Goal: Task Accomplishment & Management: Complete application form

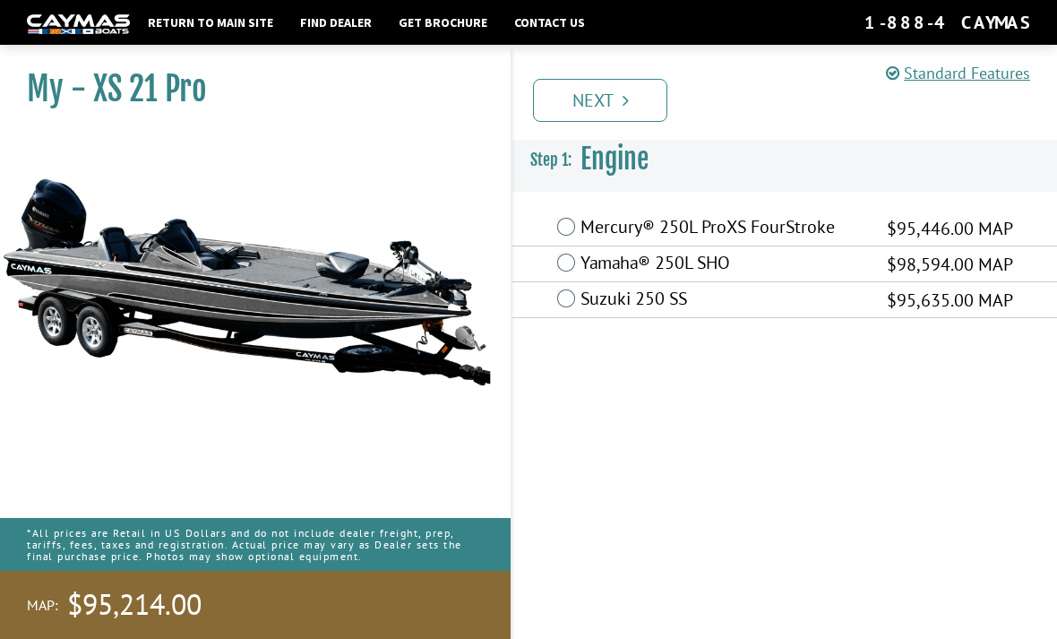
scroll to position [57, 0]
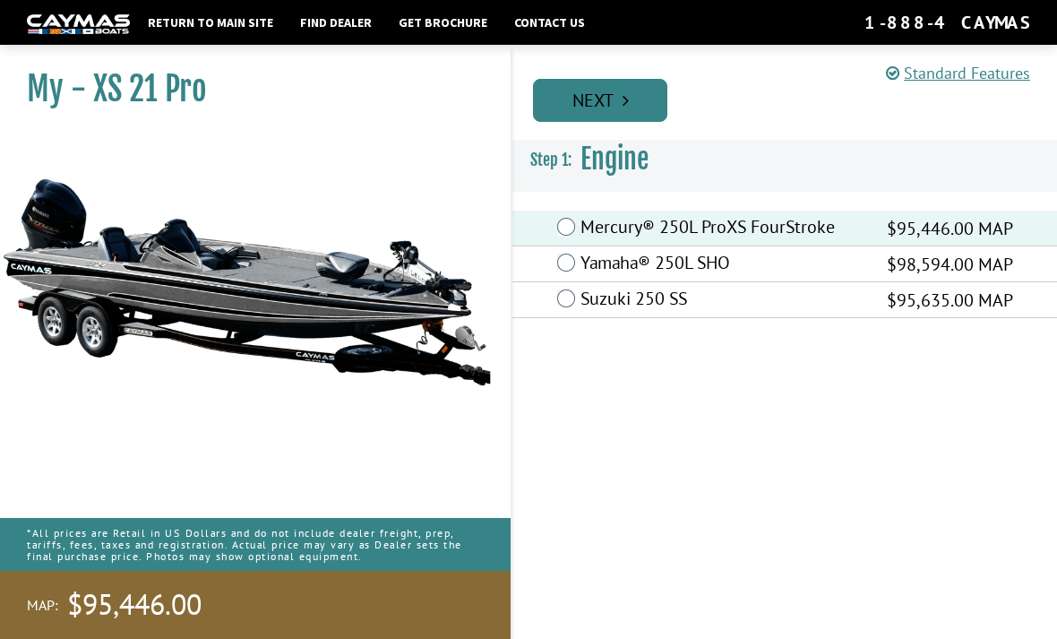
click at [574, 95] on link "Next" at bounding box center [600, 100] width 134 height 43
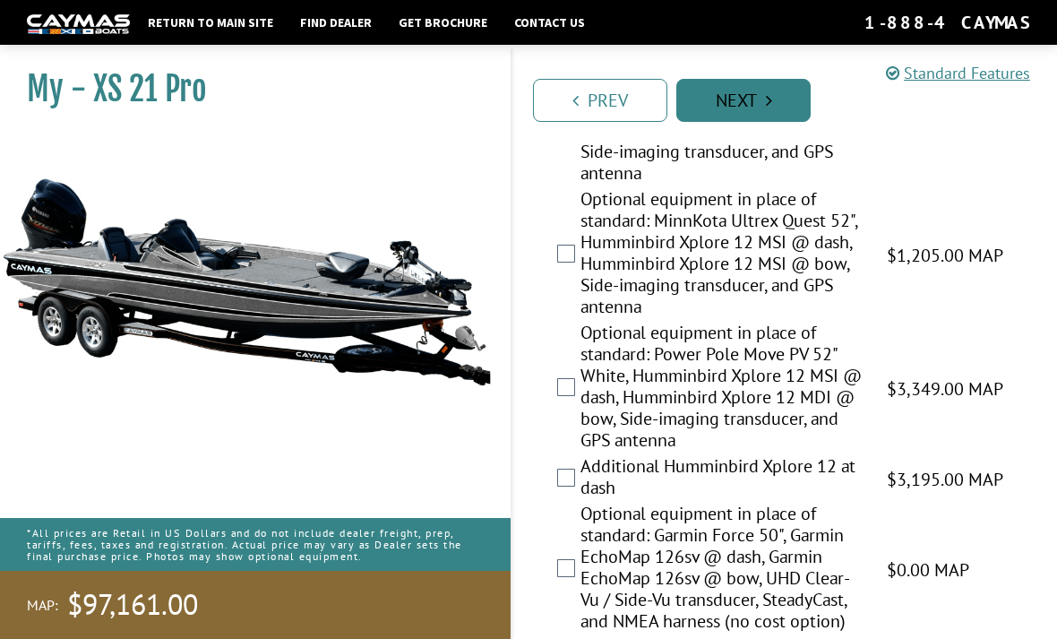
scroll to position [689, 0]
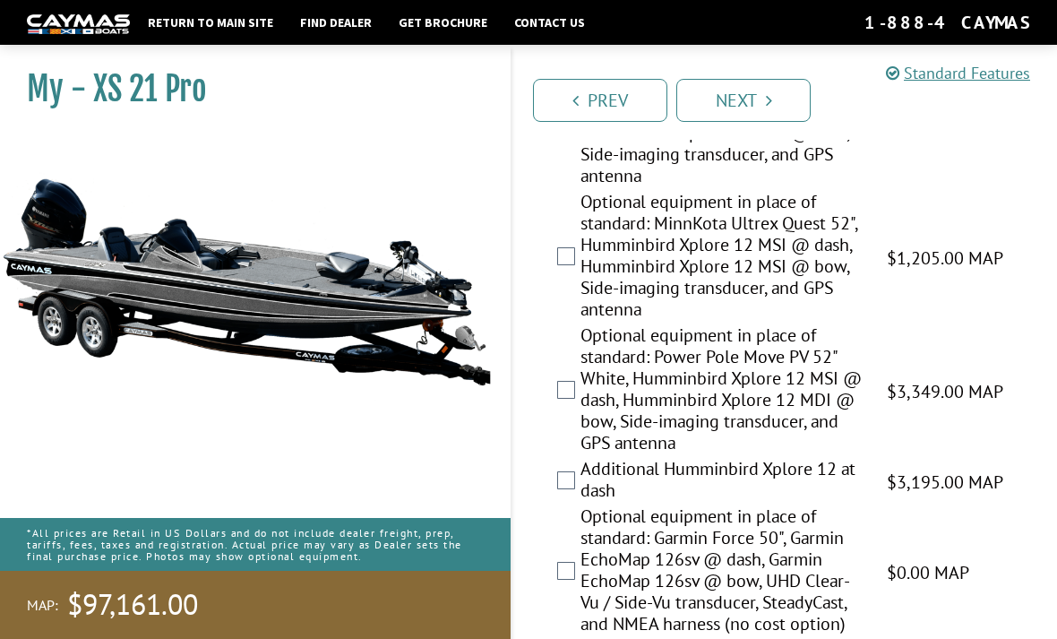
click at [575, 261] on div "Optional equipment in place of standard: MinnKota Ultrex Quest 52", Humminbird …" at bounding box center [784, 257] width 545 height 133
click at [587, 280] on label "Optional equipment in place of standard: MinnKota Ultrex Quest 52", Humminbird …" at bounding box center [723, 257] width 284 height 133
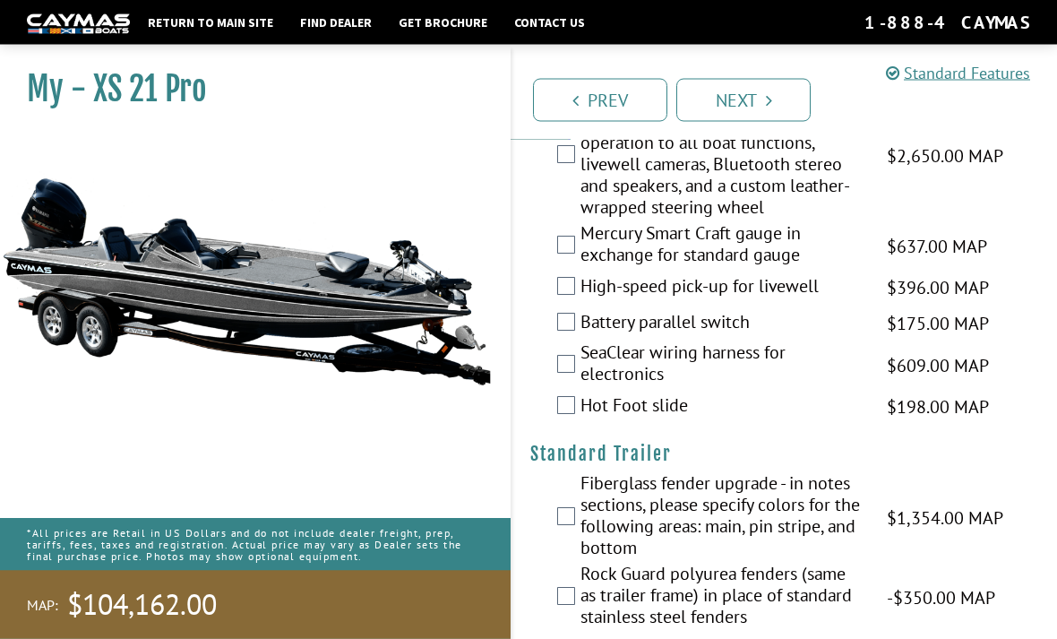
scroll to position [2720, 0]
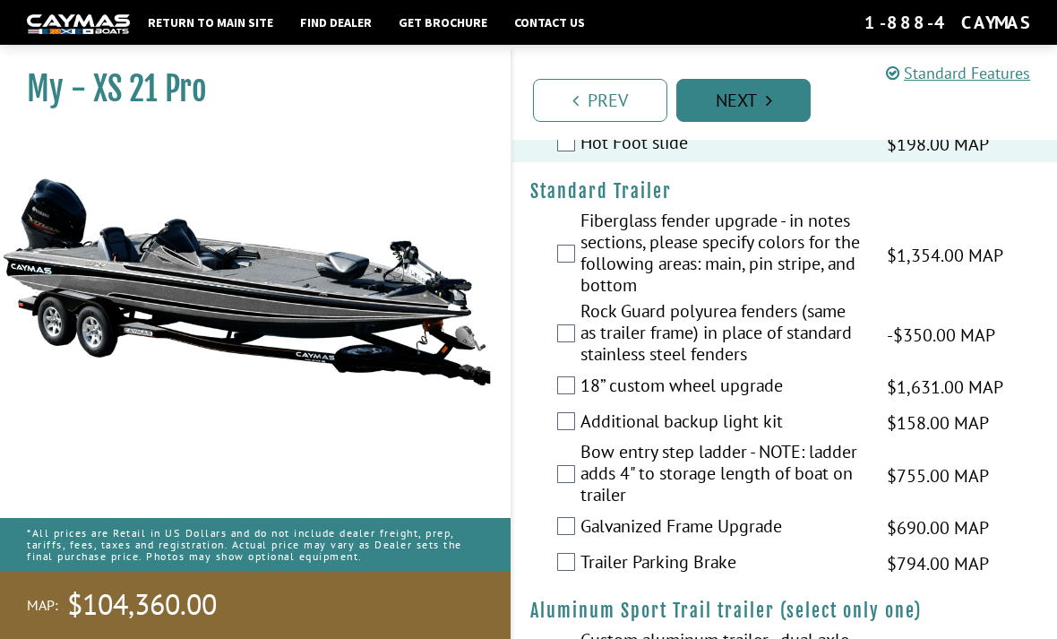
click at [787, 116] on link "Next" at bounding box center [743, 100] width 134 height 43
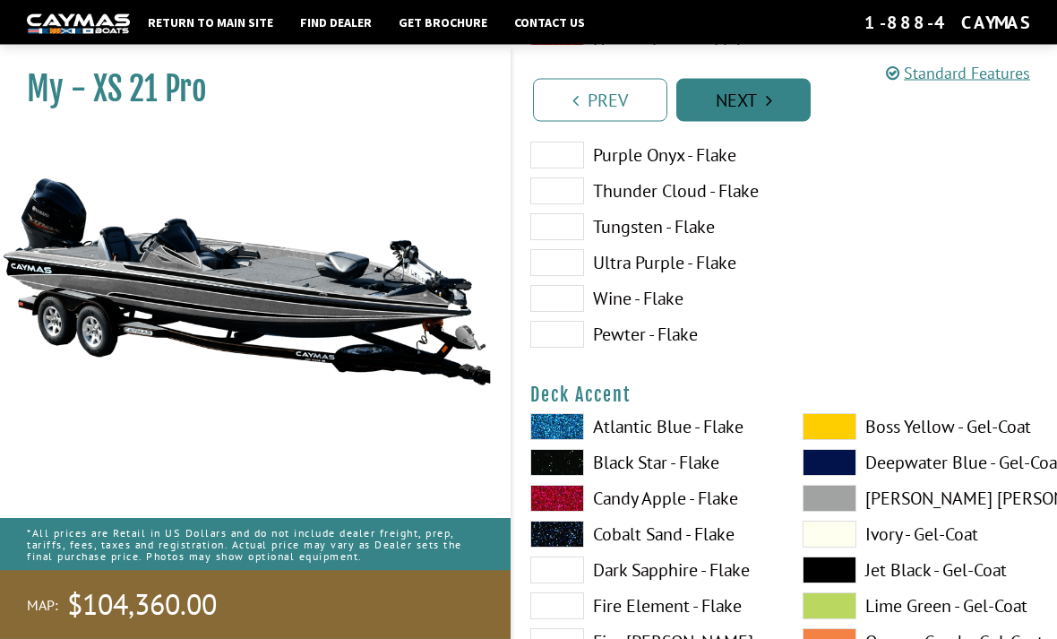
scroll to position [0, 0]
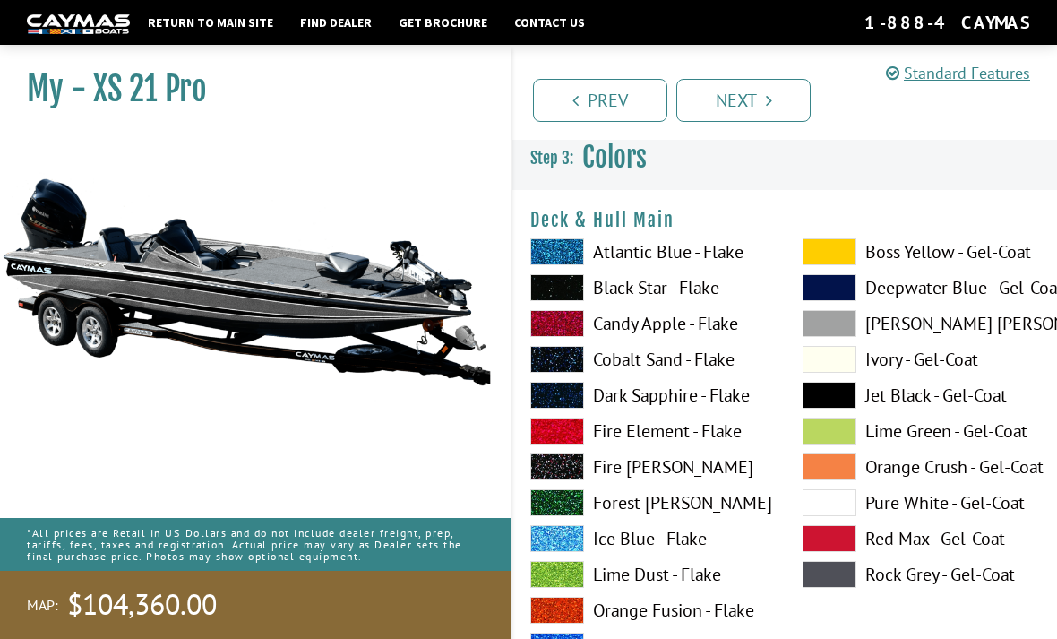
click at [932, 361] on label "Ivory - Gel-Coat" at bounding box center [921, 359] width 237 height 27
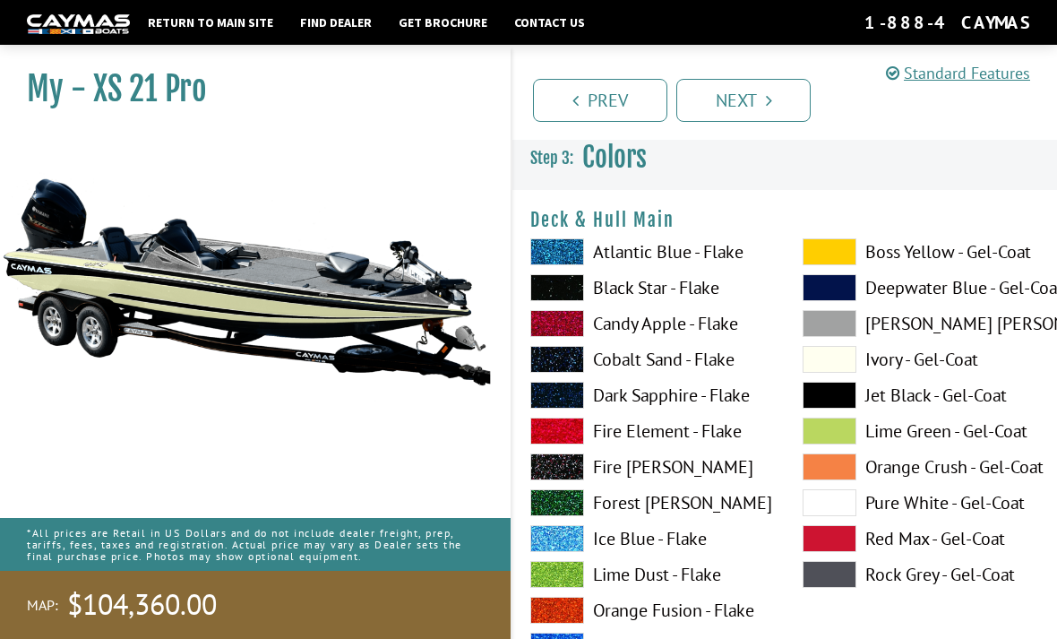
scroll to position [43, 0]
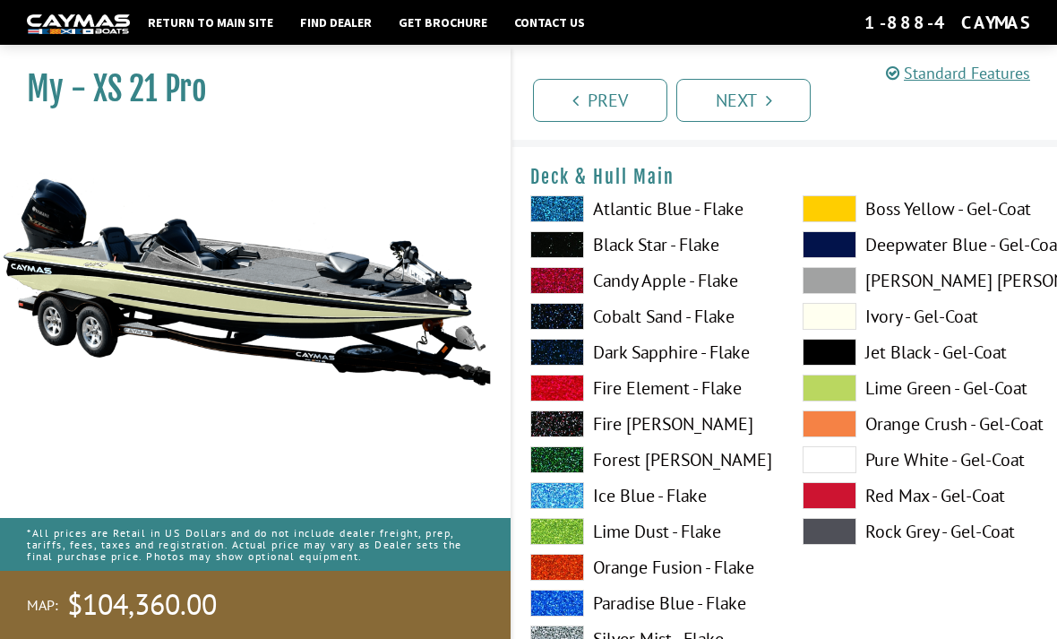
click at [667, 212] on label "Atlantic Blue - Flake" at bounding box center [648, 208] width 237 height 27
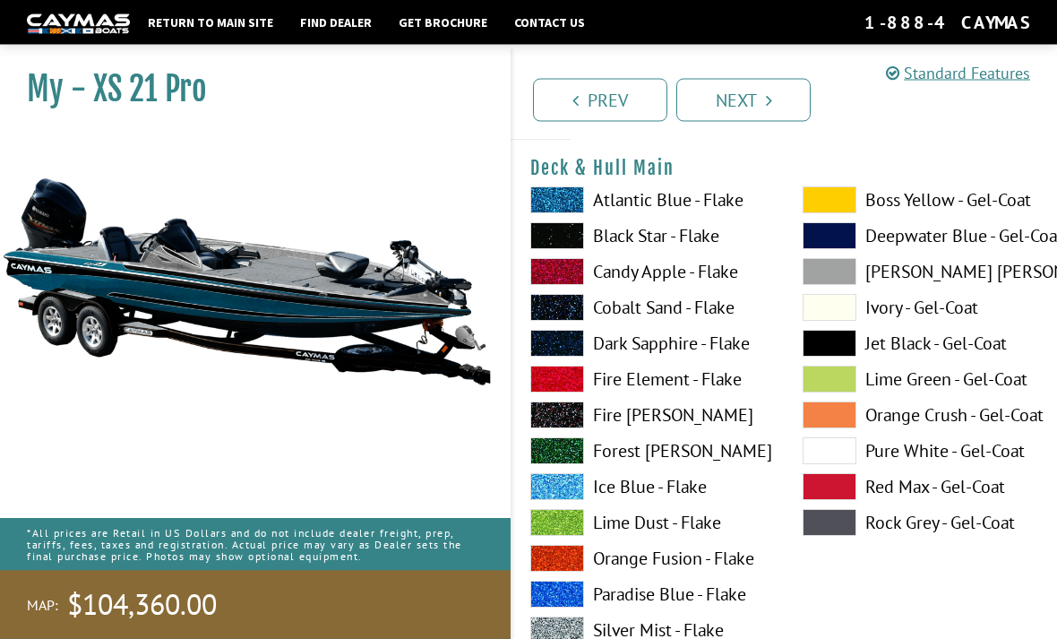
scroll to position [52, 0]
click at [663, 279] on label "Candy Apple - Flake" at bounding box center [648, 271] width 237 height 27
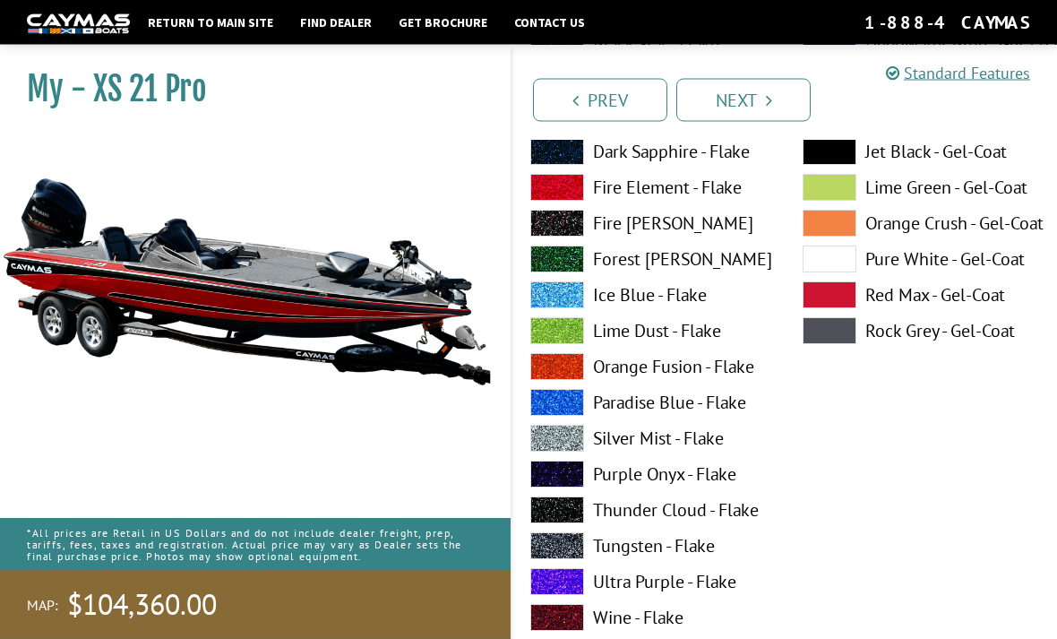
scroll to position [244, 0]
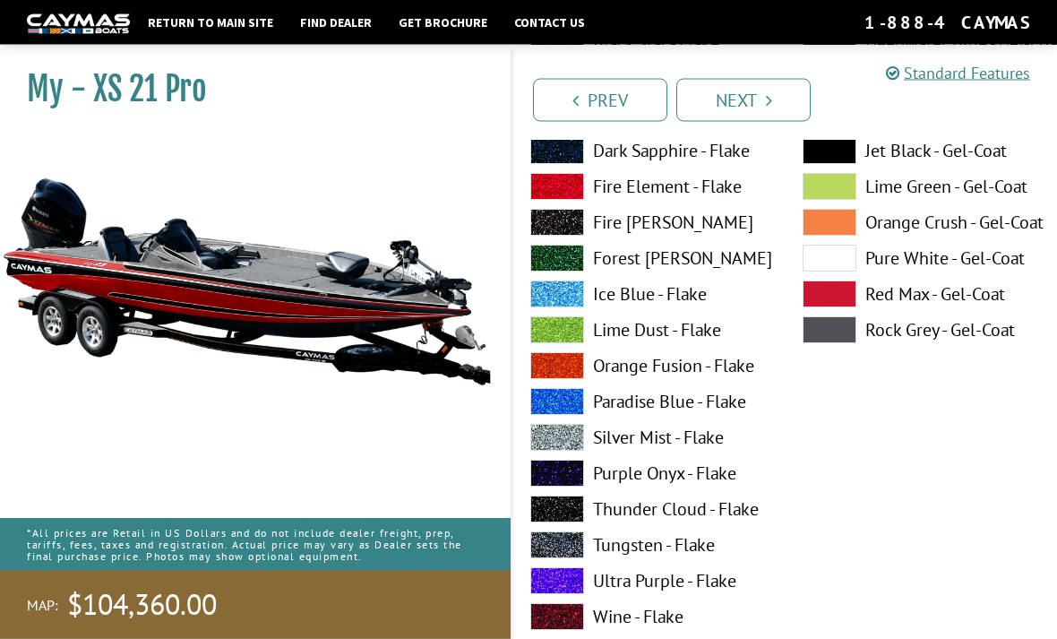
click at [702, 593] on label "Ultra Purple - Flake" at bounding box center [648, 581] width 237 height 27
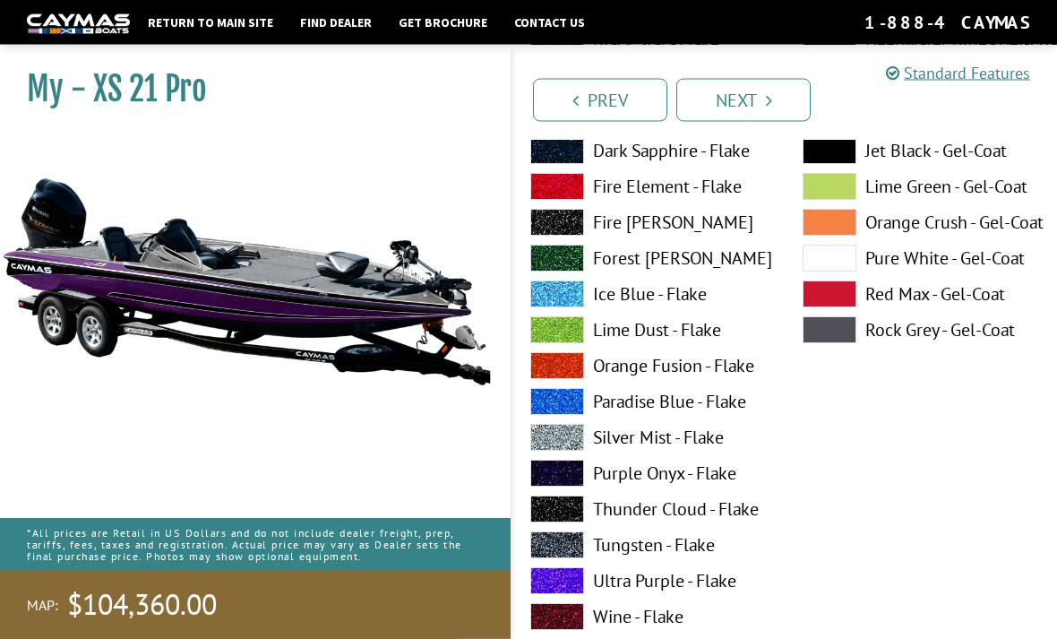
scroll to position [245, 0]
click at [669, 415] on label "Paradise Blue - Flake" at bounding box center [648, 401] width 237 height 27
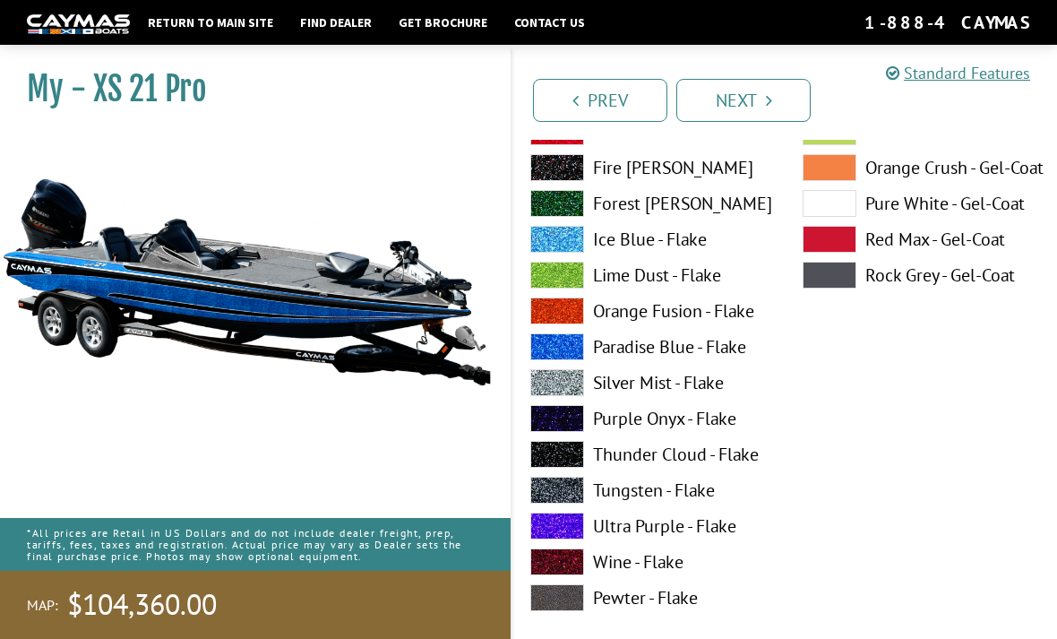
scroll to position [302, 0]
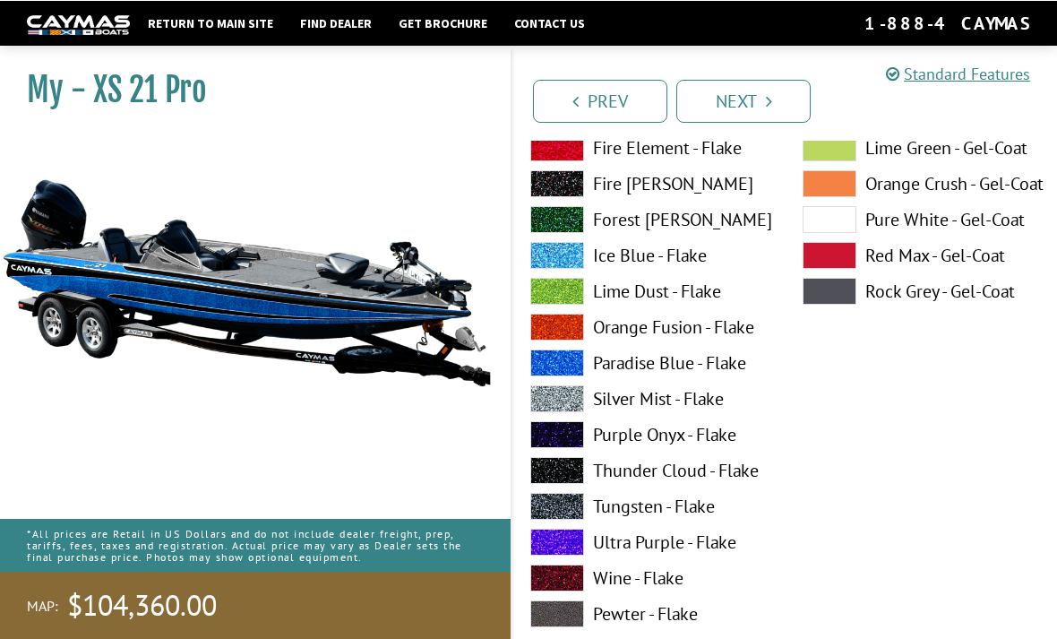
click at [568, 259] on span at bounding box center [557, 254] width 54 height 27
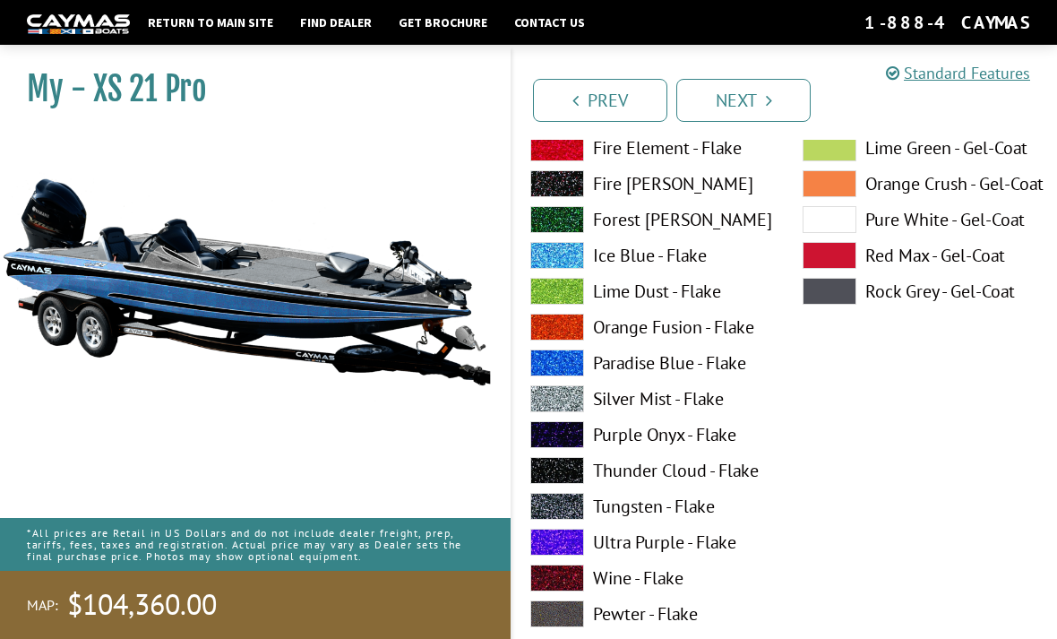
click at [571, 362] on span at bounding box center [557, 362] width 54 height 27
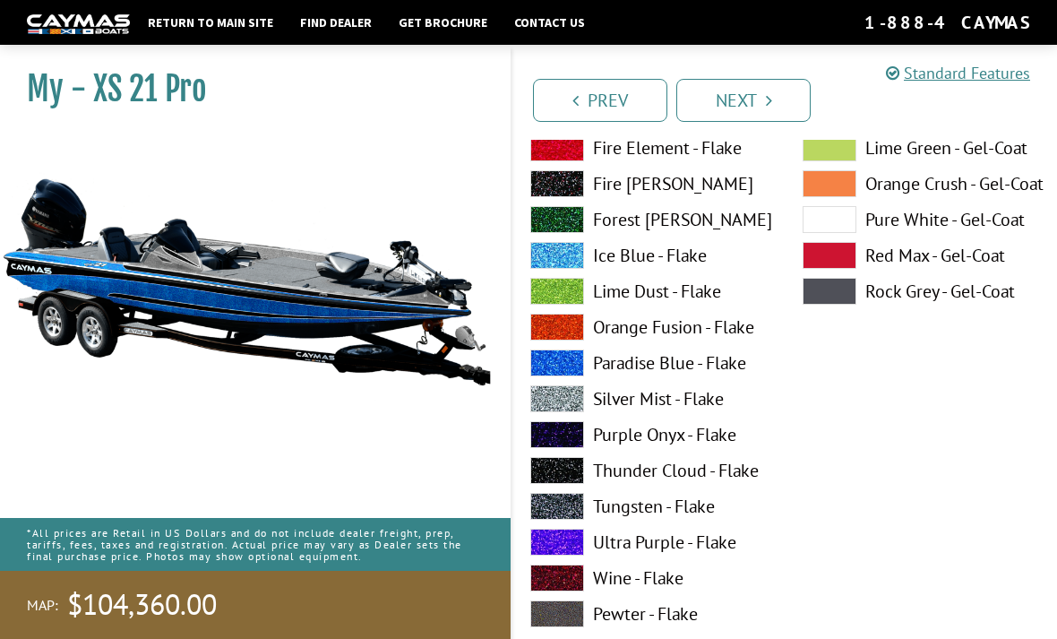
click at [555, 403] on span at bounding box center [557, 398] width 54 height 27
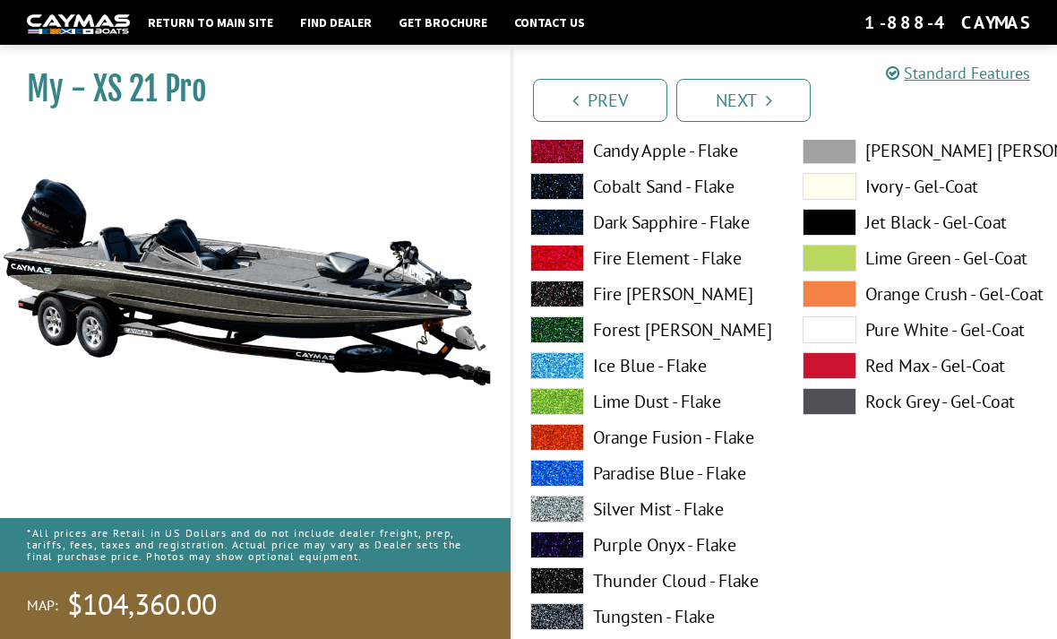
scroll to position [164, 0]
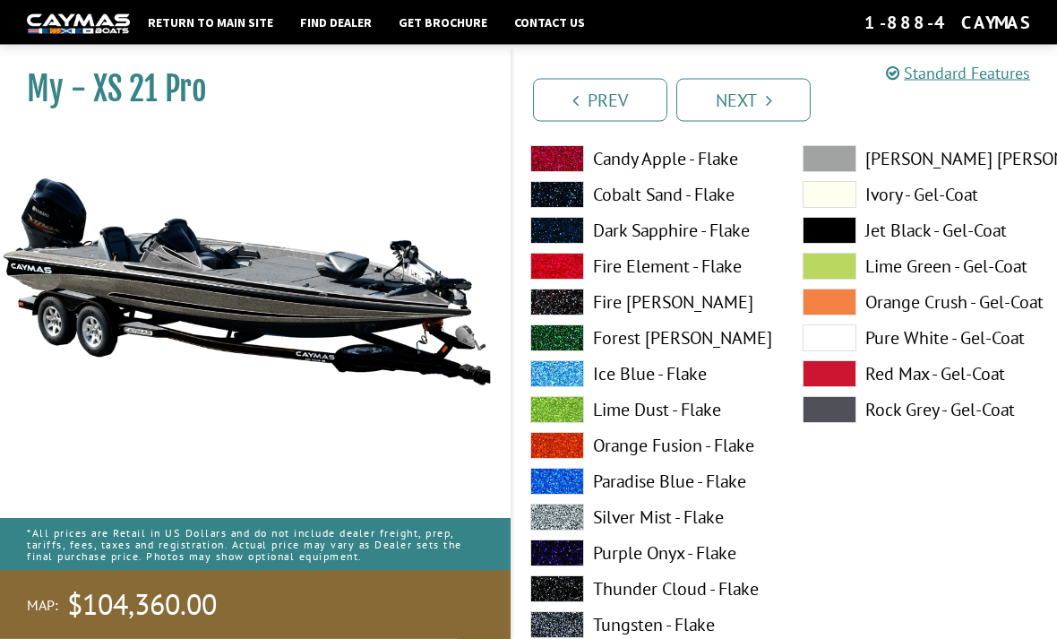
click at [839, 267] on span at bounding box center [830, 267] width 54 height 27
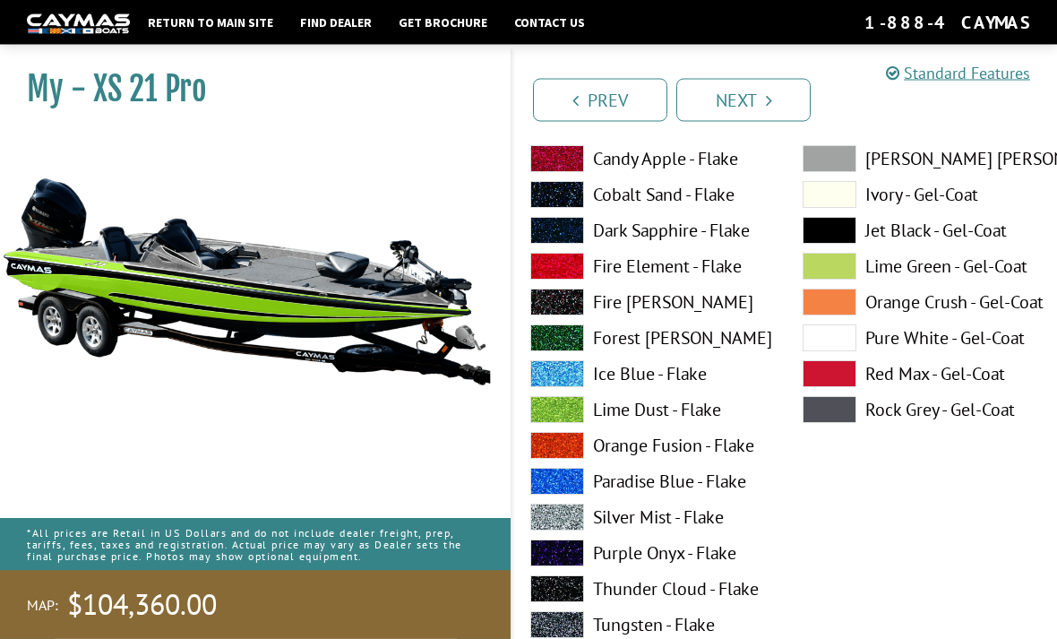
scroll to position [165, 0]
click at [839, 244] on span at bounding box center [830, 230] width 54 height 27
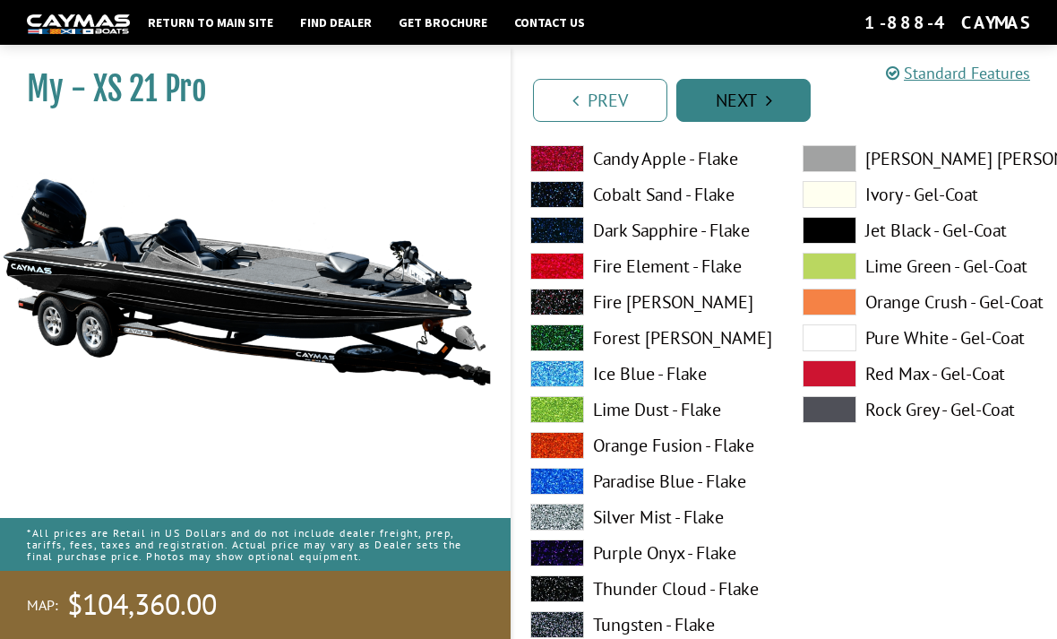
click at [787, 113] on link "Next" at bounding box center [743, 100] width 134 height 43
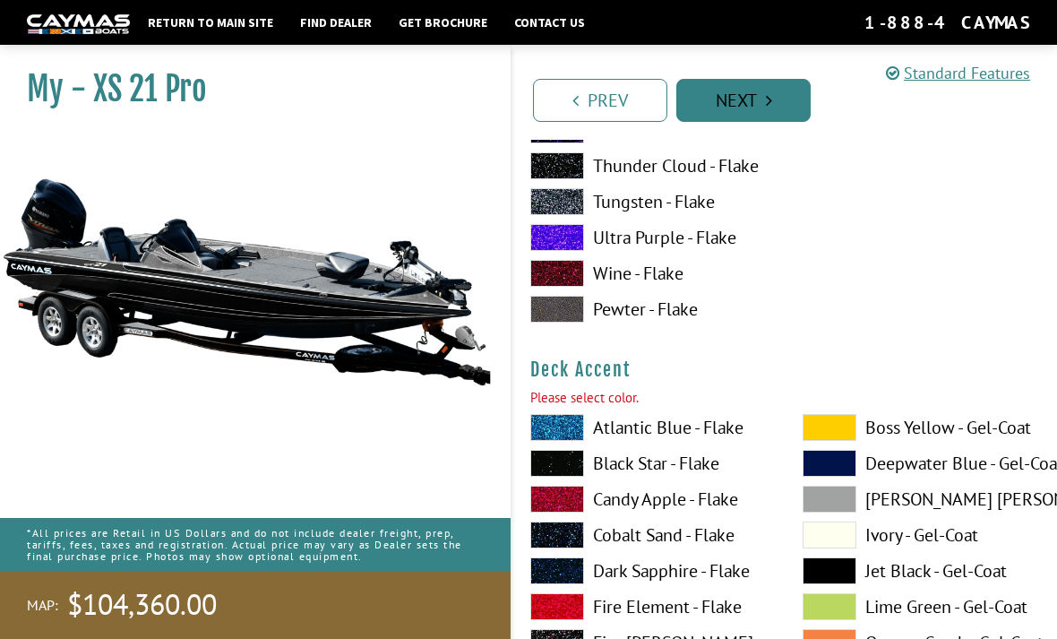
scroll to position [800, 0]
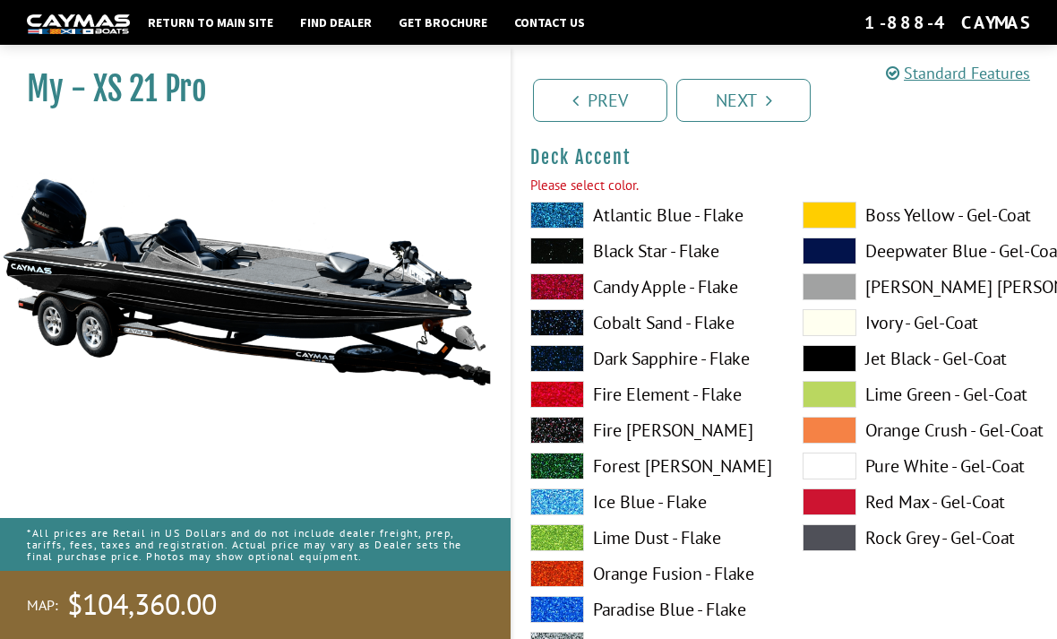
click at [839, 362] on span at bounding box center [830, 358] width 54 height 27
click at [762, 114] on link "Next" at bounding box center [743, 100] width 134 height 43
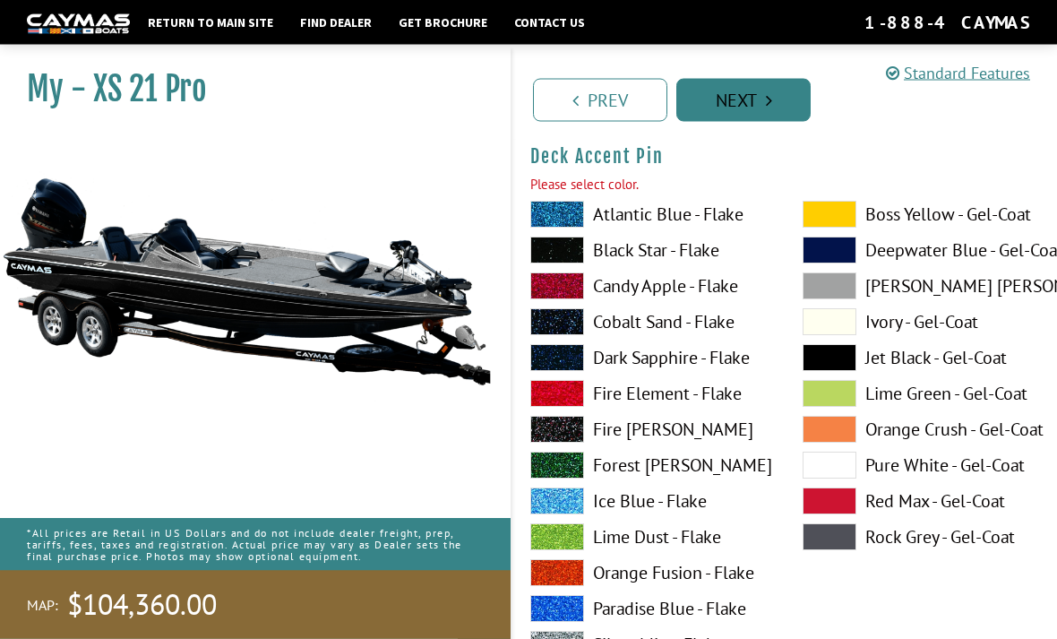
scroll to position [1538, 0]
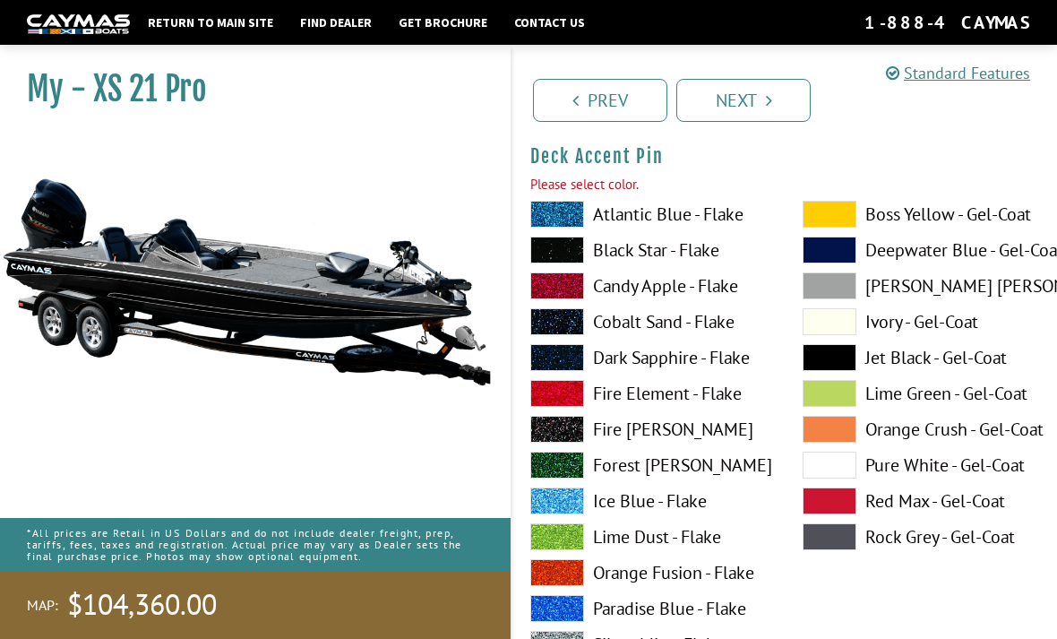
click at [831, 371] on span at bounding box center [830, 357] width 54 height 27
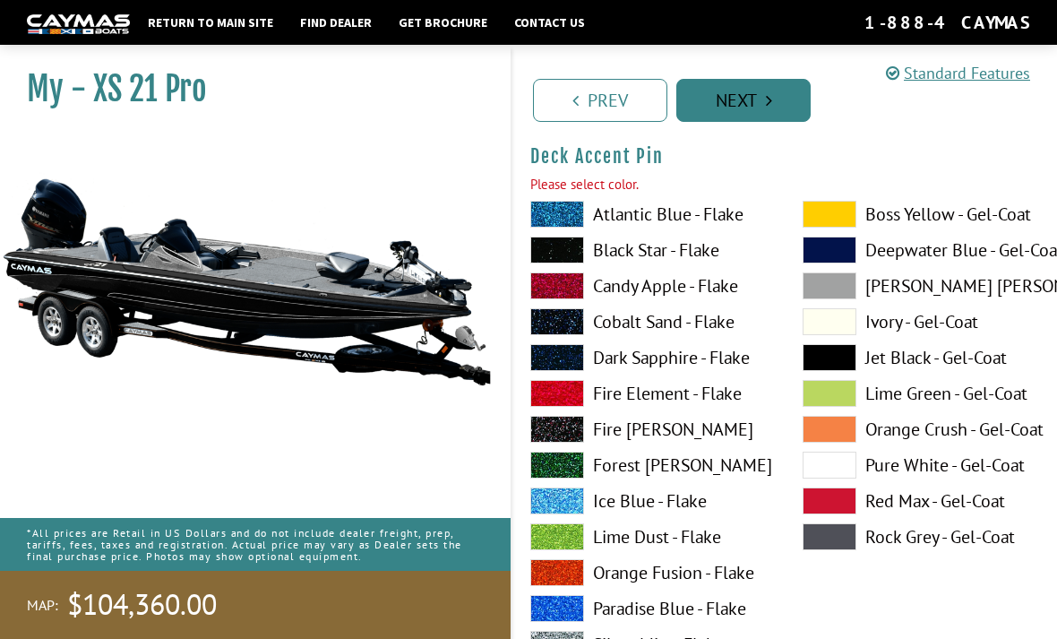
click at [787, 102] on link "Next" at bounding box center [743, 100] width 134 height 43
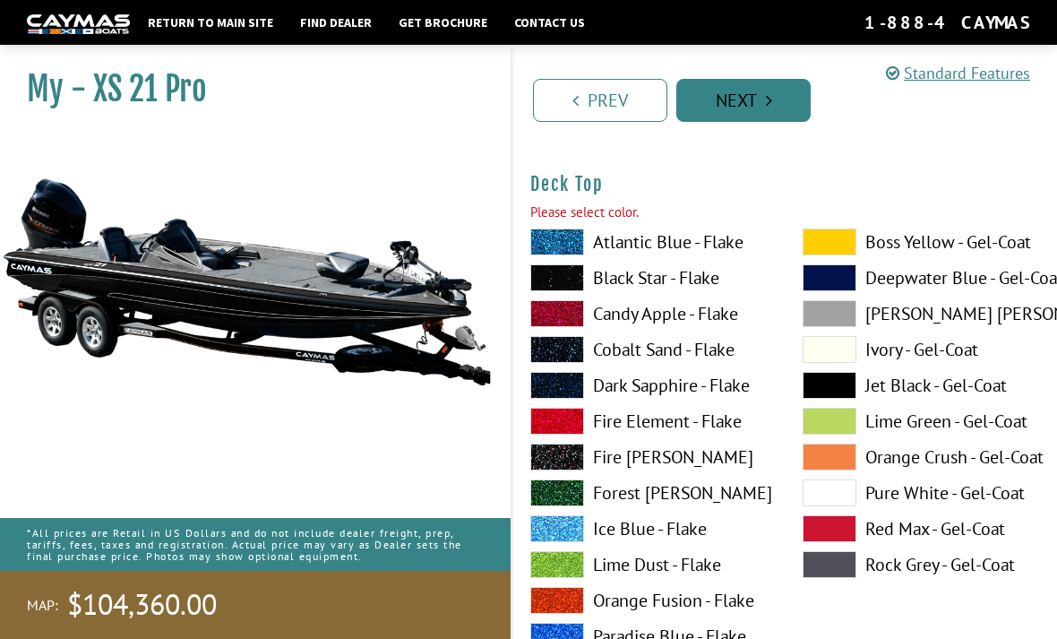
scroll to position [2277, 0]
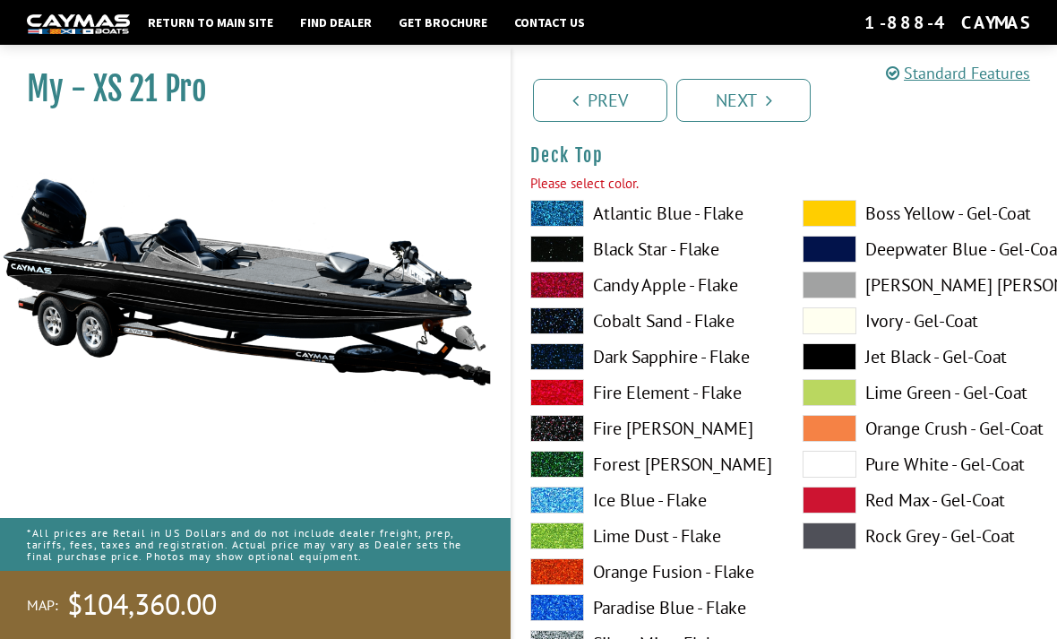
click at [839, 357] on span at bounding box center [830, 356] width 54 height 27
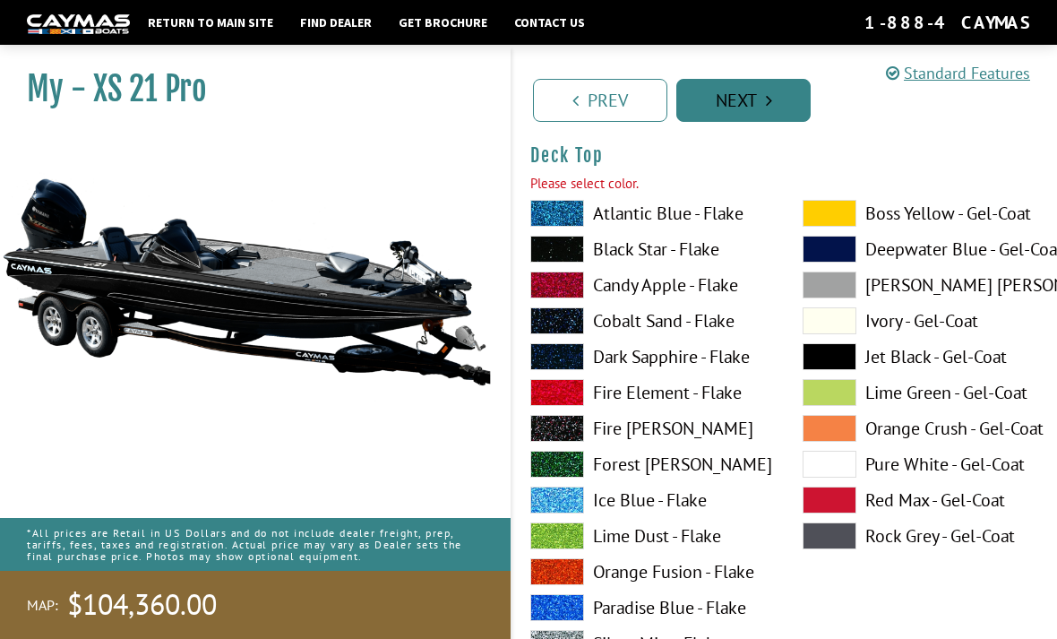
click at [783, 96] on link "Next" at bounding box center [743, 100] width 134 height 43
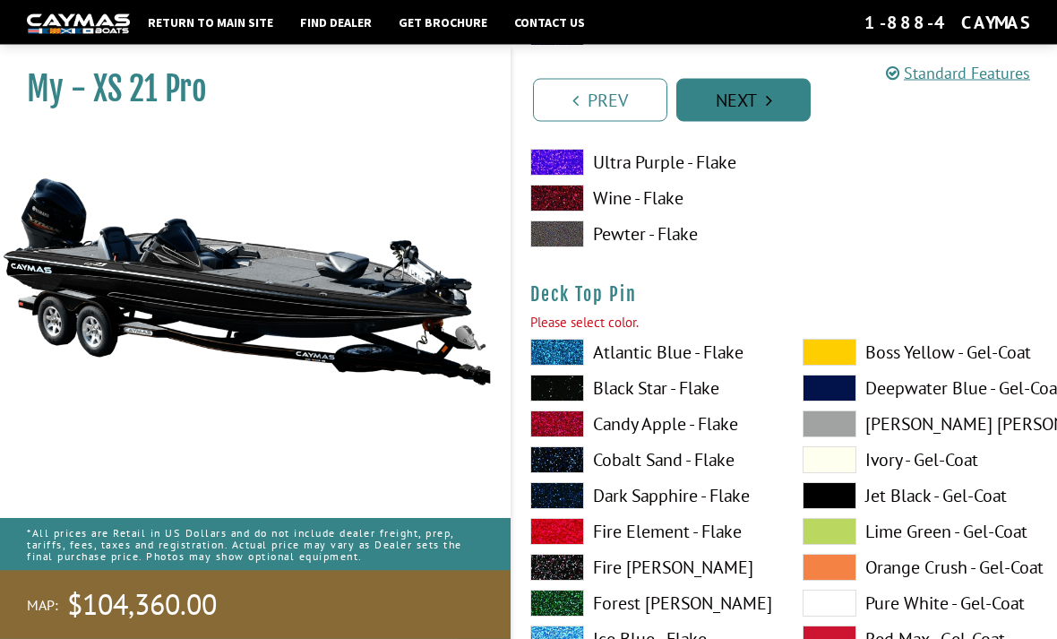
scroll to position [3015, 0]
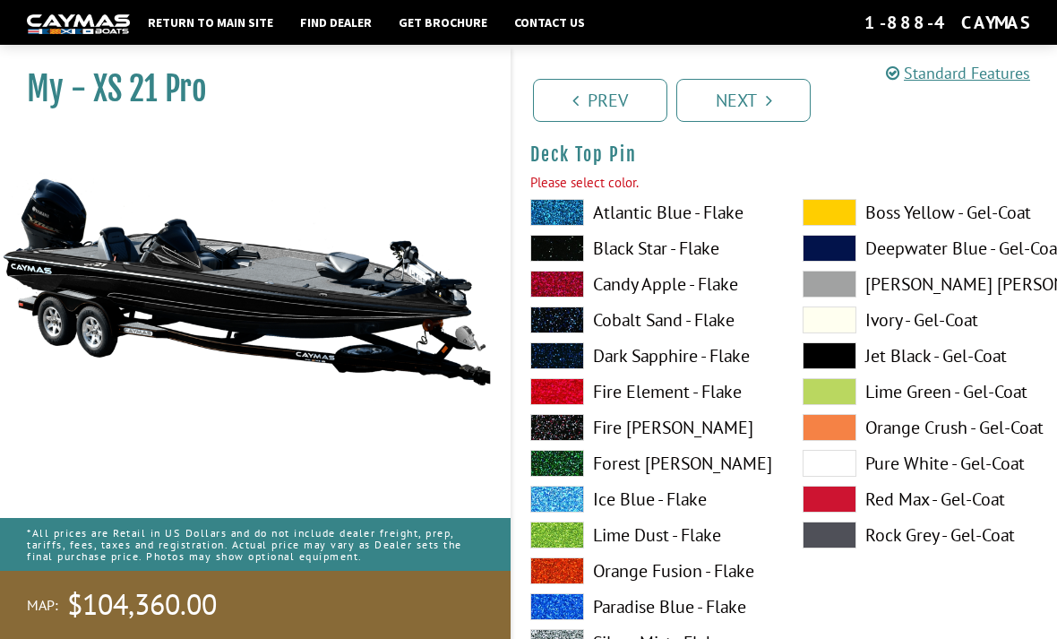
click at [845, 369] on span at bounding box center [830, 355] width 54 height 27
click at [797, 103] on link "Next" at bounding box center [743, 100] width 134 height 43
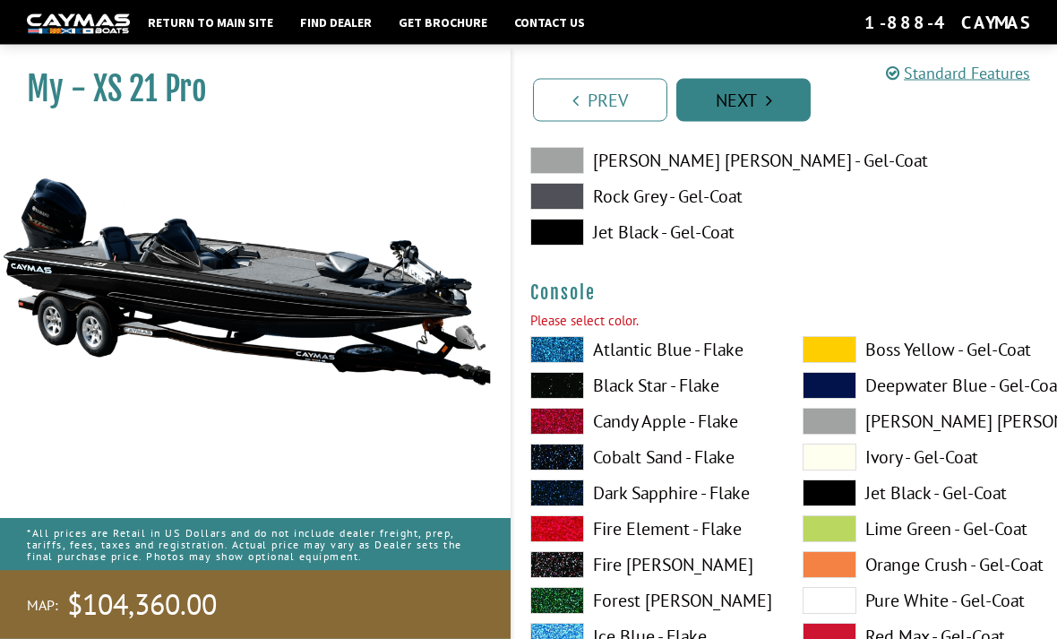
scroll to position [3841, 0]
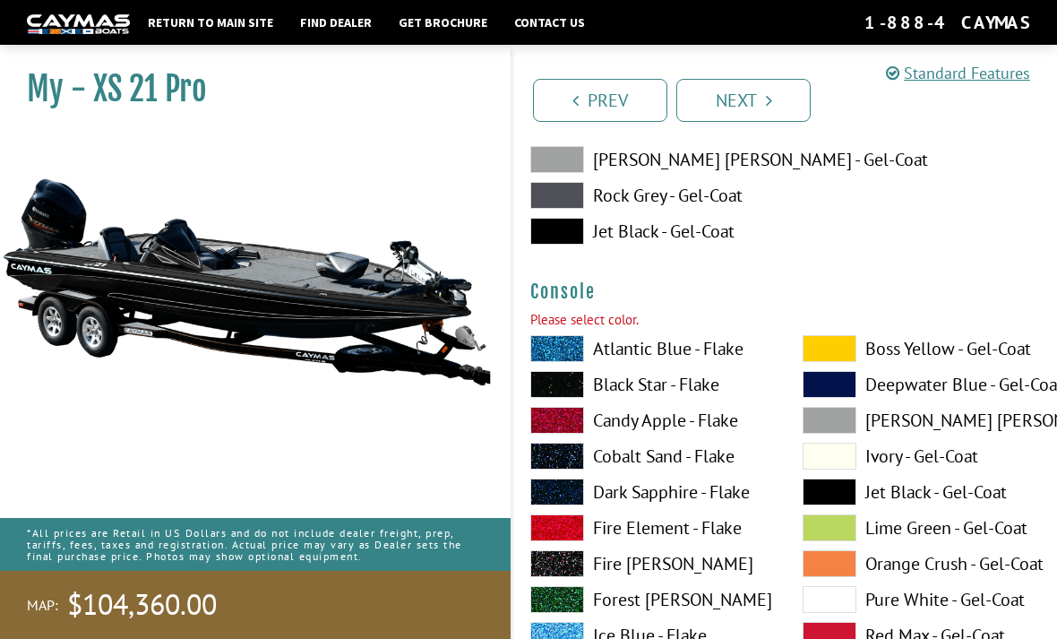
click at [849, 498] on span at bounding box center [830, 491] width 54 height 27
click at [774, 103] on link "Next" at bounding box center [743, 100] width 134 height 43
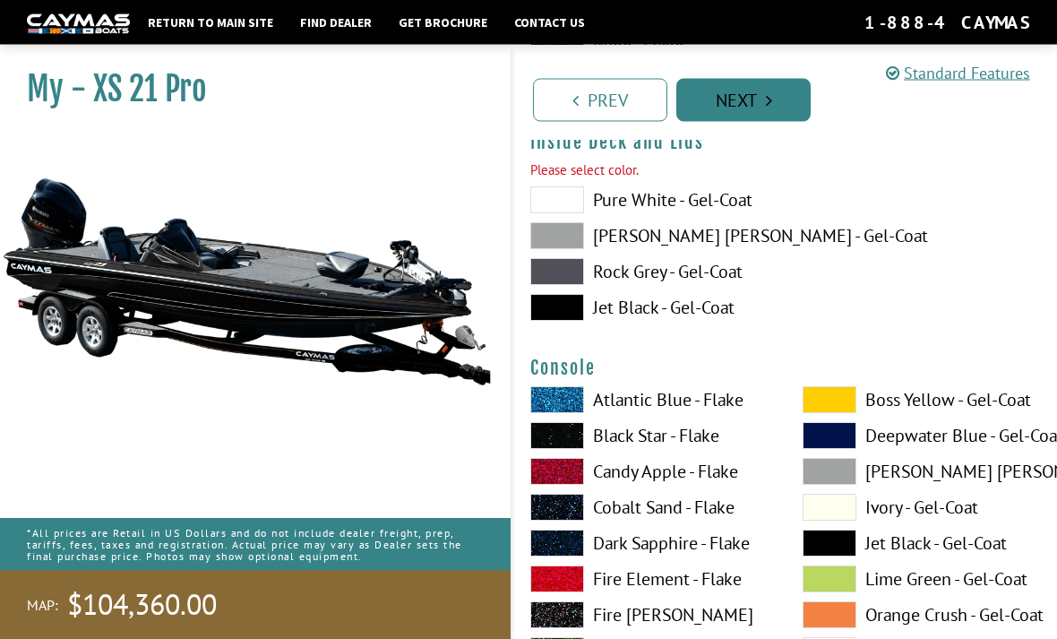
scroll to position [3753, 0]
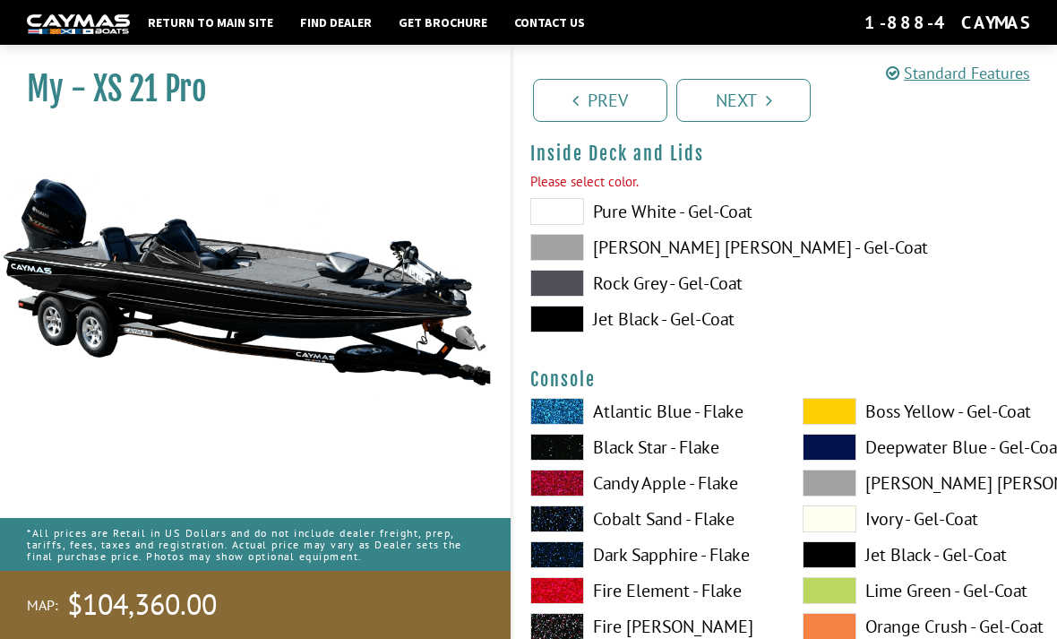
click at [573, 328] on span at bounding box center [557, 319] width 54 height 27
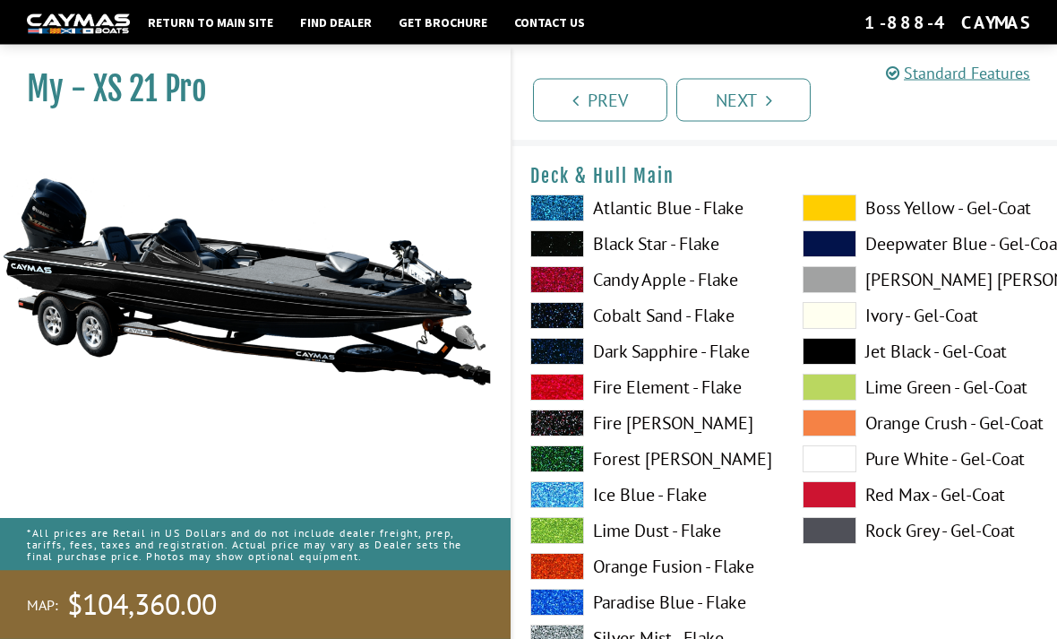
scroll to position [0, 0]
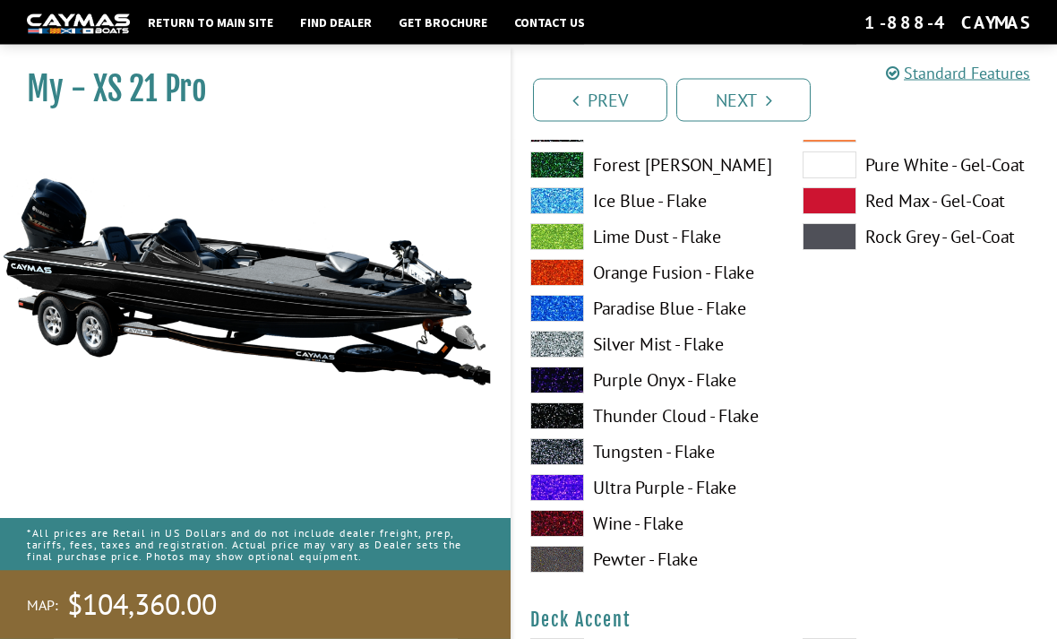
click at [672, 492] on label "Ultra Purple - Flake" at bounding box center [648, 488] width 237 height 27
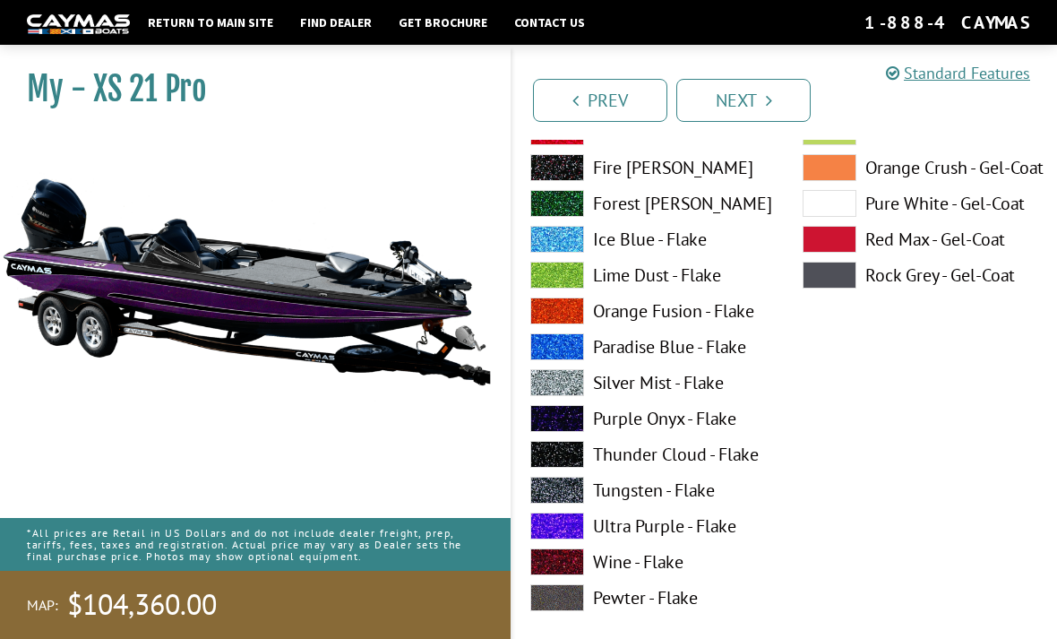
scroll to position [1047, 0]
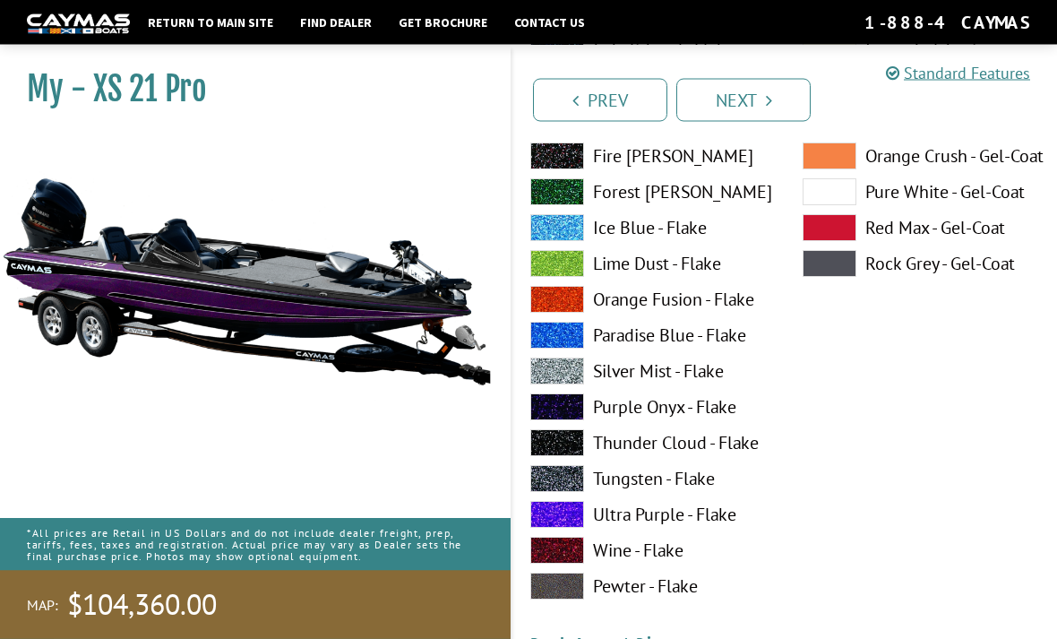
click at [671, 526] on label "Ultra Purple - Flake" at bounding box center [648, 515] width 237 height 27
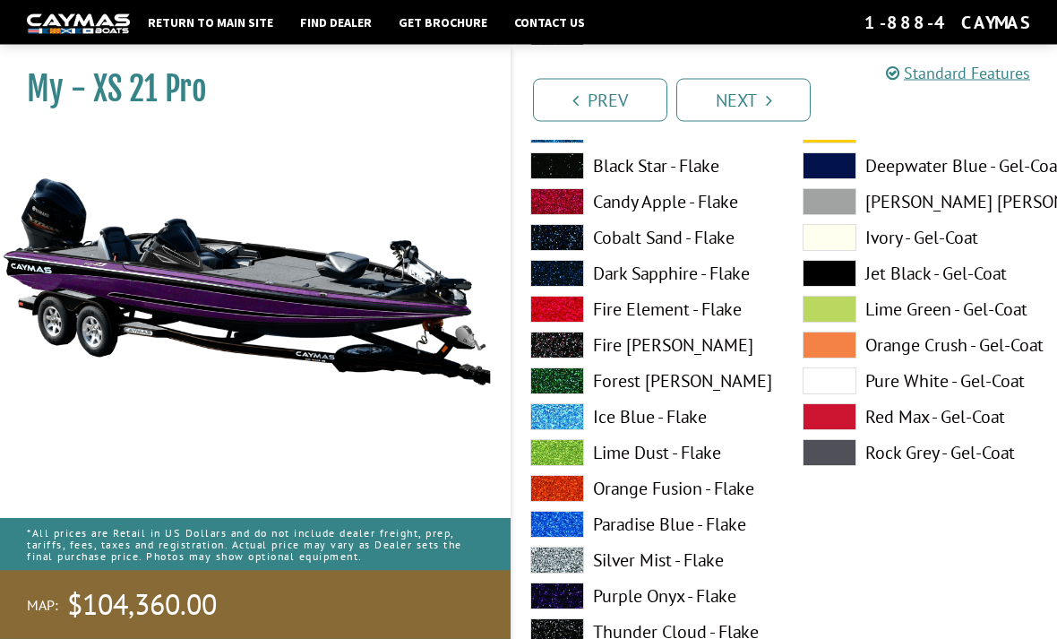
scroll to position [854, 0]
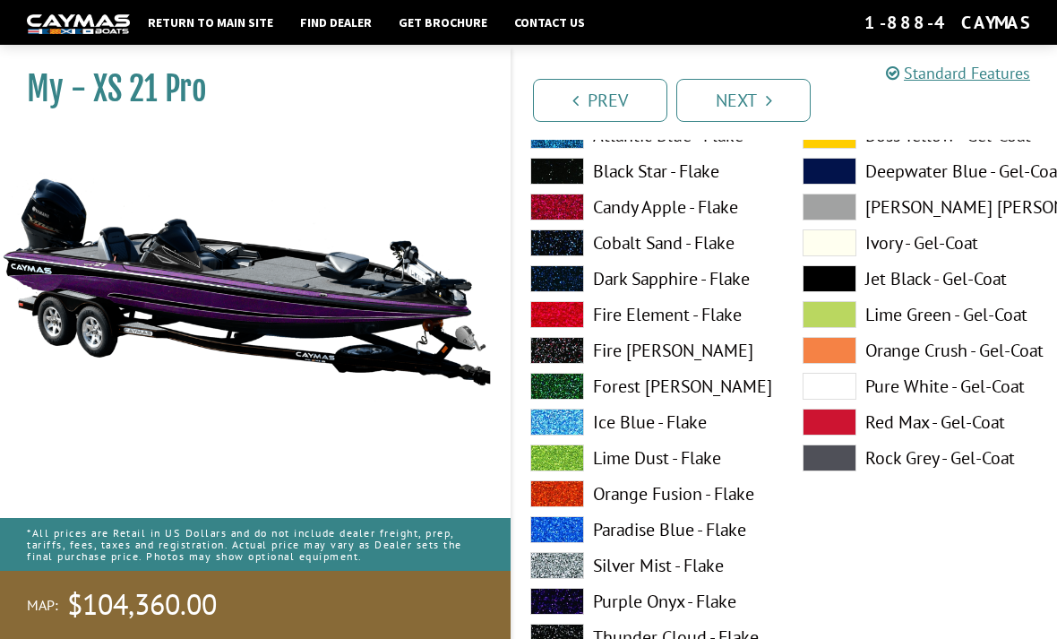
click at [692, 572] on label "Silver Mist - Flake" at bounding box center [648, 565] width 237 height 27
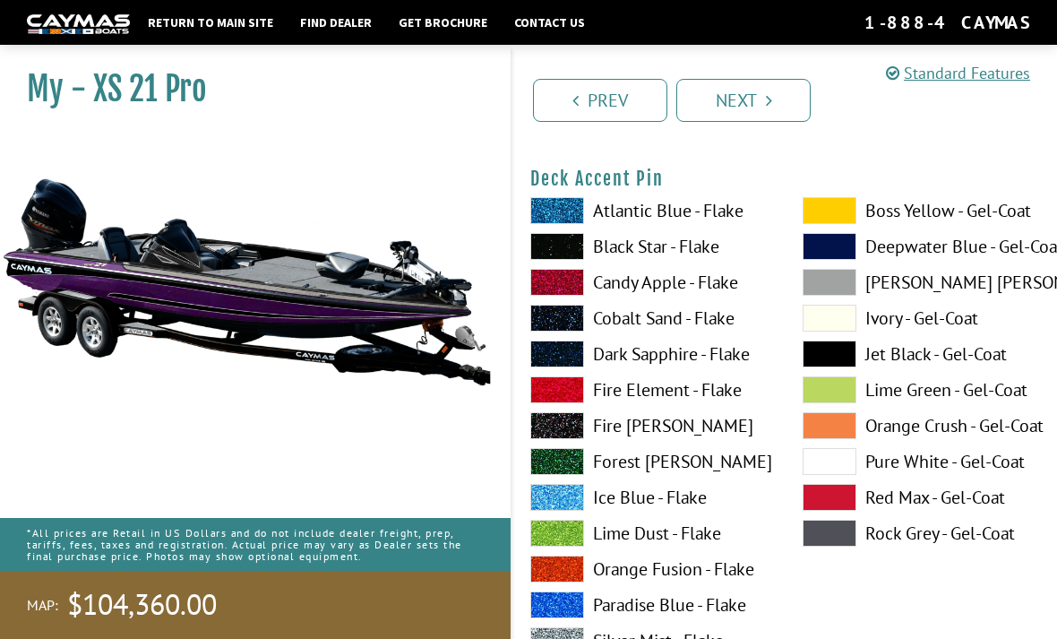
scroll to position [1516, 0]
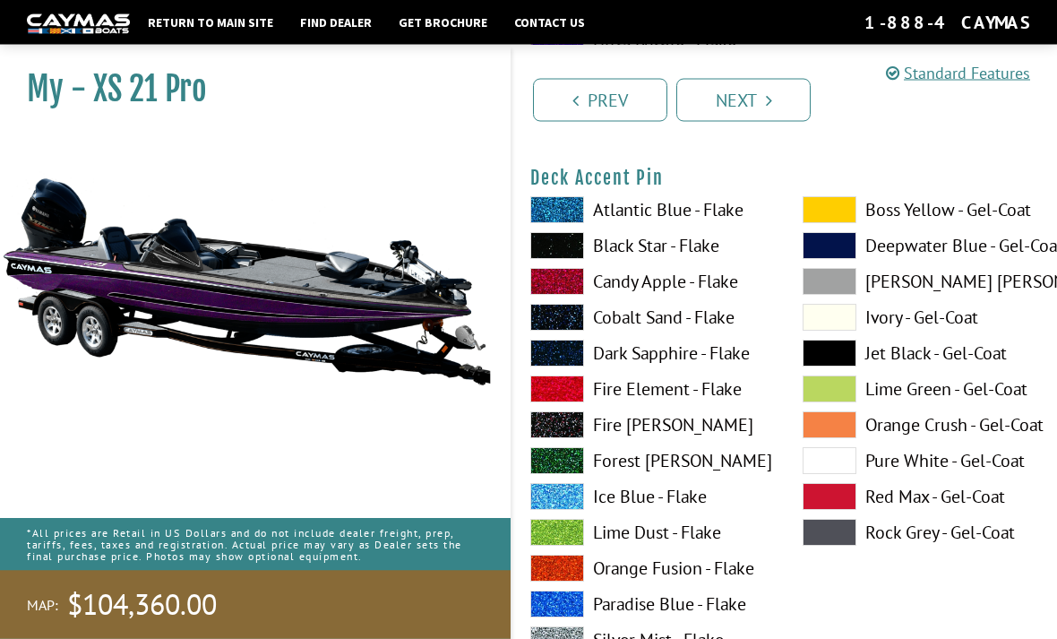
click at [678, 543] on label "Lime Dust - Flake" at bounding box center [648, 533] width 237 height 27
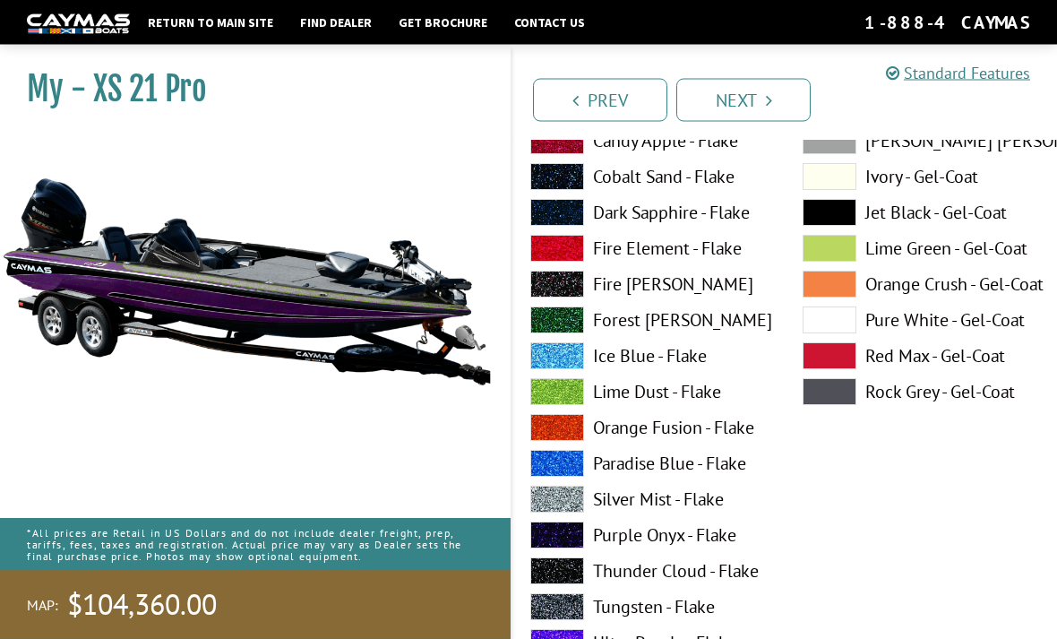
scroll to position [1657, 0]
click at [641, 638] on label "Ultra Purple - Flake" at bounding box center [648, 642] width 237 height 27
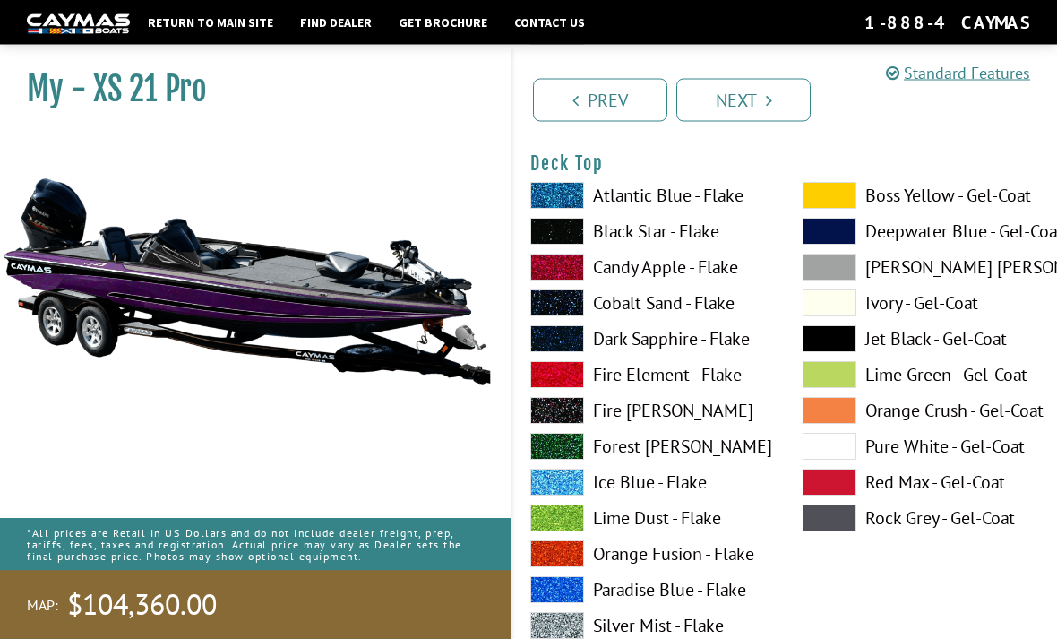
click at [670, 532] on label "Lime Dust - Flake" at bounding box center [648, 518] width 237 height 27
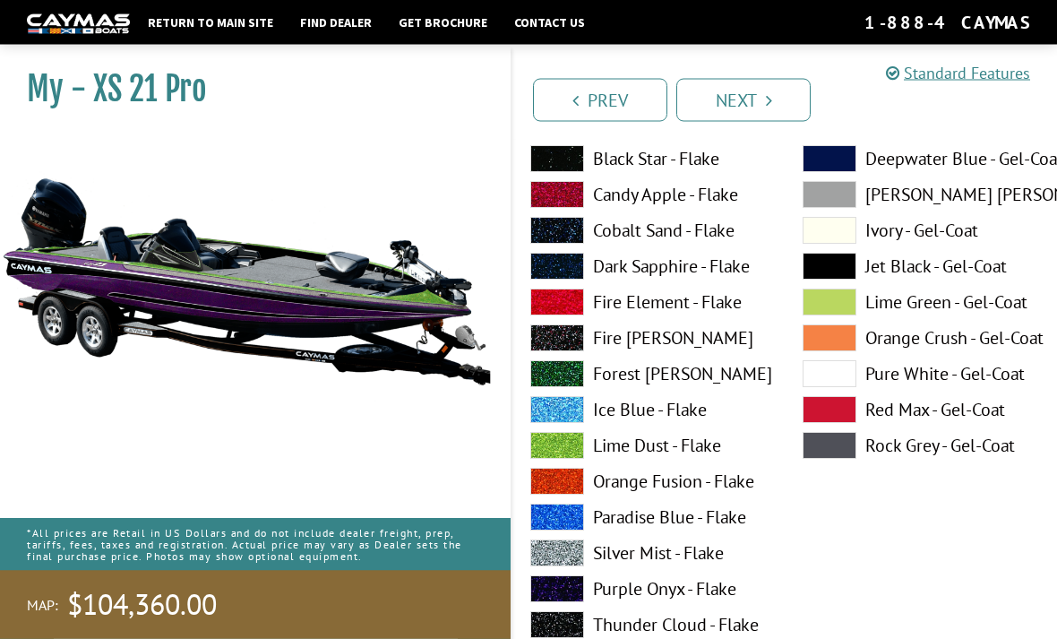
scroll to position [2342, 0]
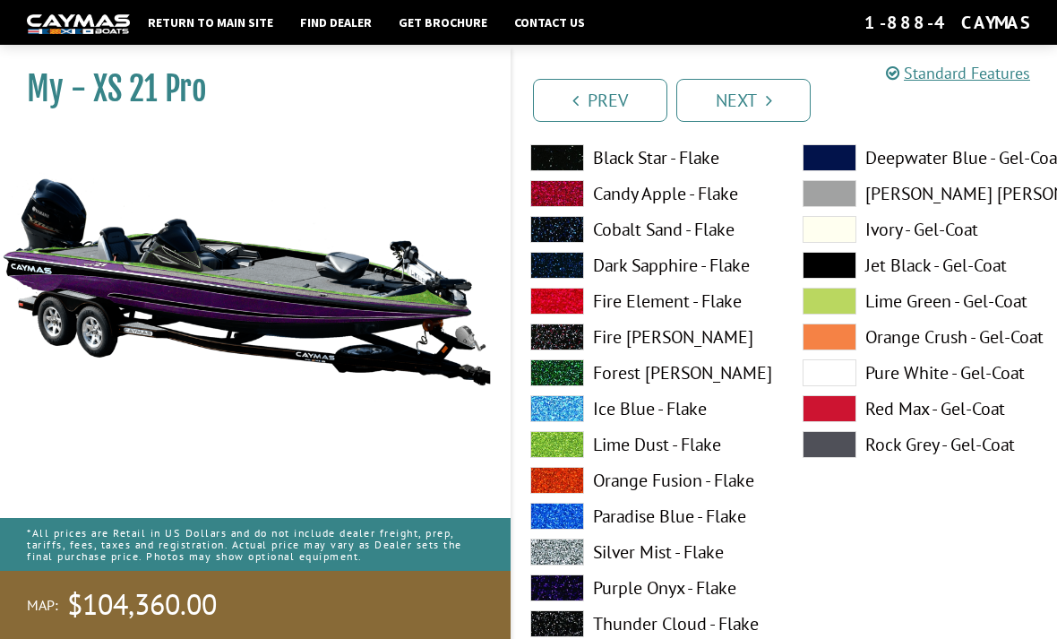
click at [676, 565] on label "Silver Mist - Flake" at bounding box center [648, 551] width 237 height 27
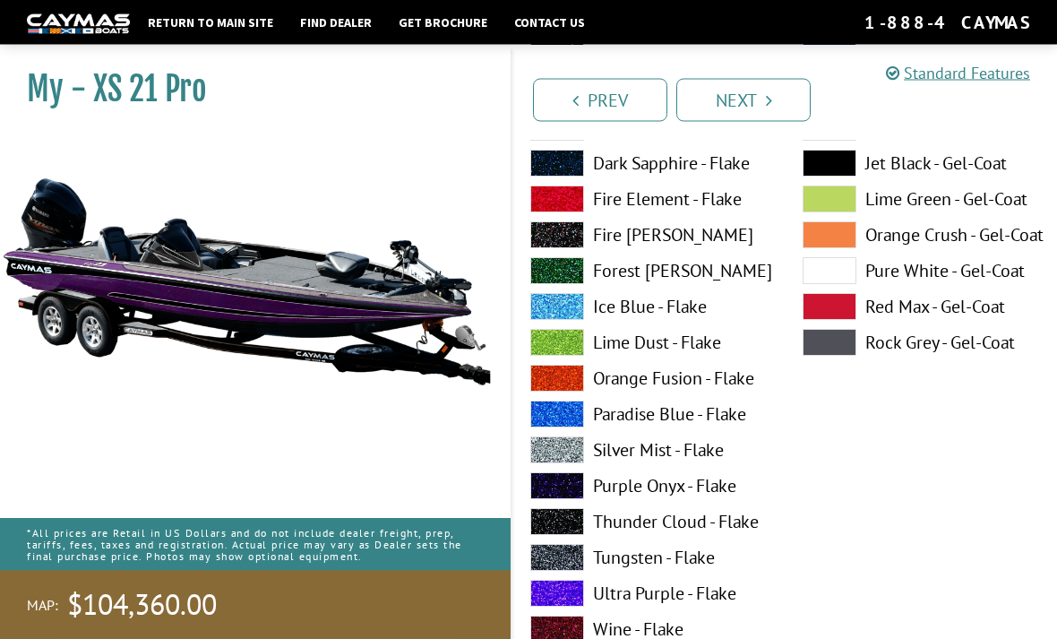
scroll to position [2464, 0]
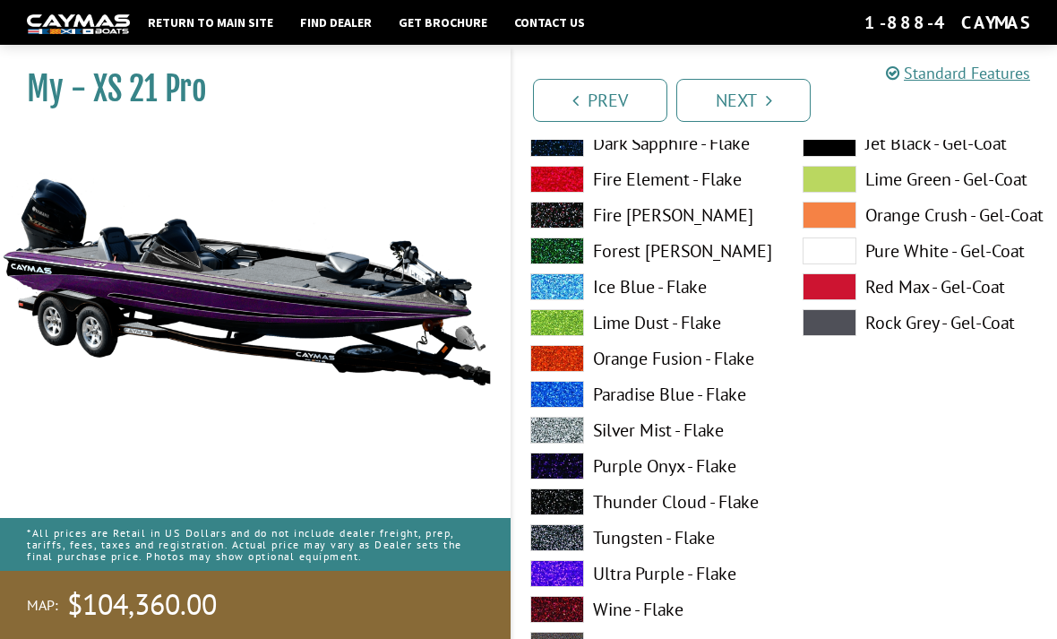
click at [680, 582] on label "Ultra Purple - Flake" at bounding box center [648, 573] width 237 height 27
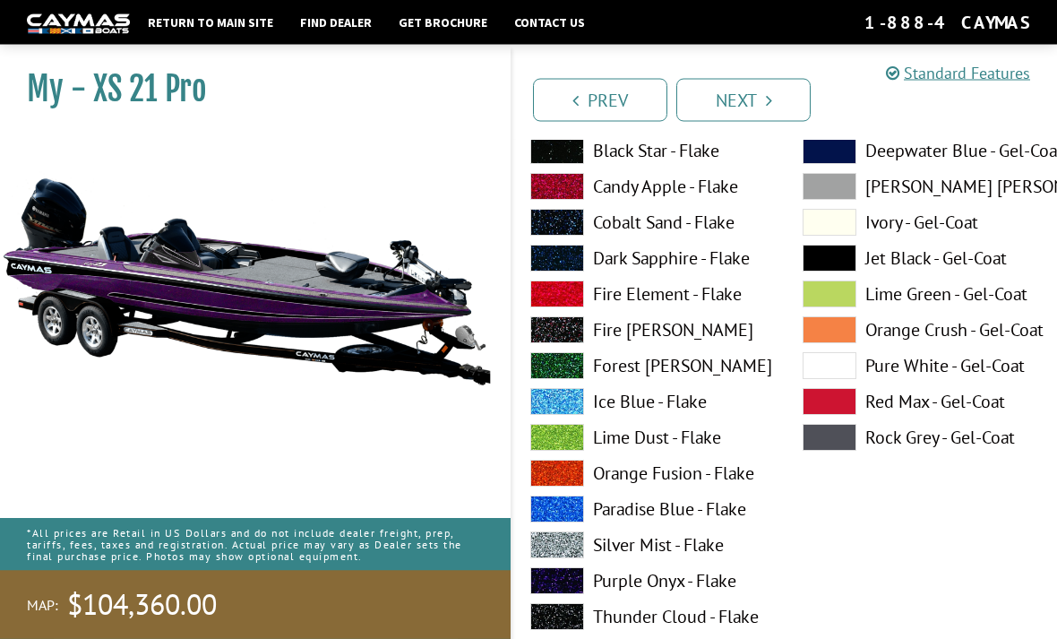
click at [679, 444] on label "Lime Dust - Flake" at bounding box center [648, 438] width 237 height 27
click at [579, 483] on span at bounding box center [557, 473] width 54 height 27
click at [867, 343] on label "Orange Crush - Gel-Coat" at bounding box center [921, 329] width 237 height 27
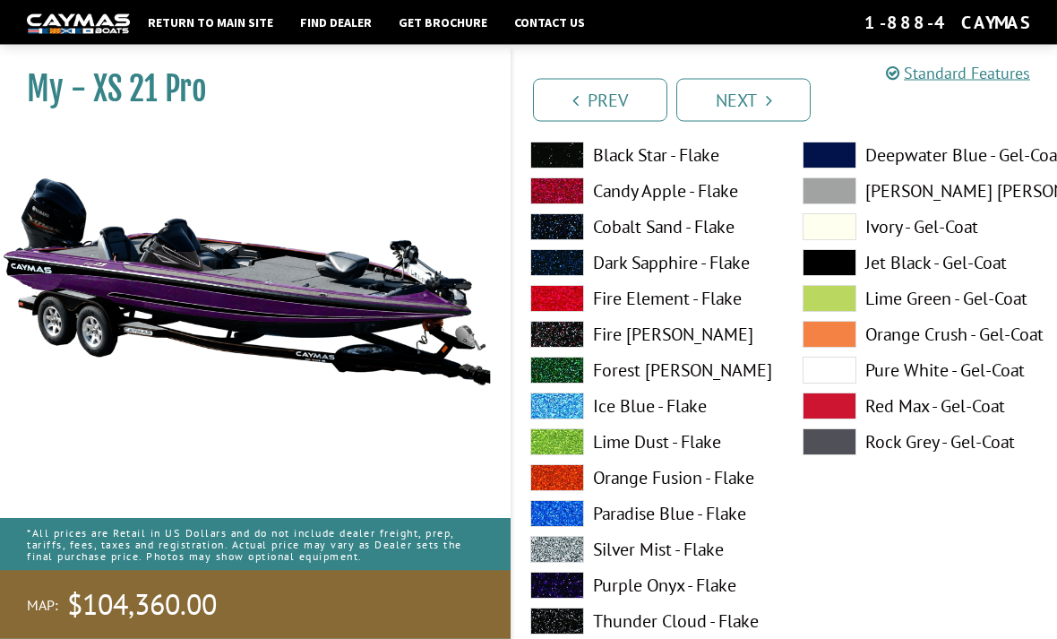
scroll to position [3082, 0]
click at [683, 553] on label "Silver Mist - Flake" at bounding box center [648, 549] width 237 height 27
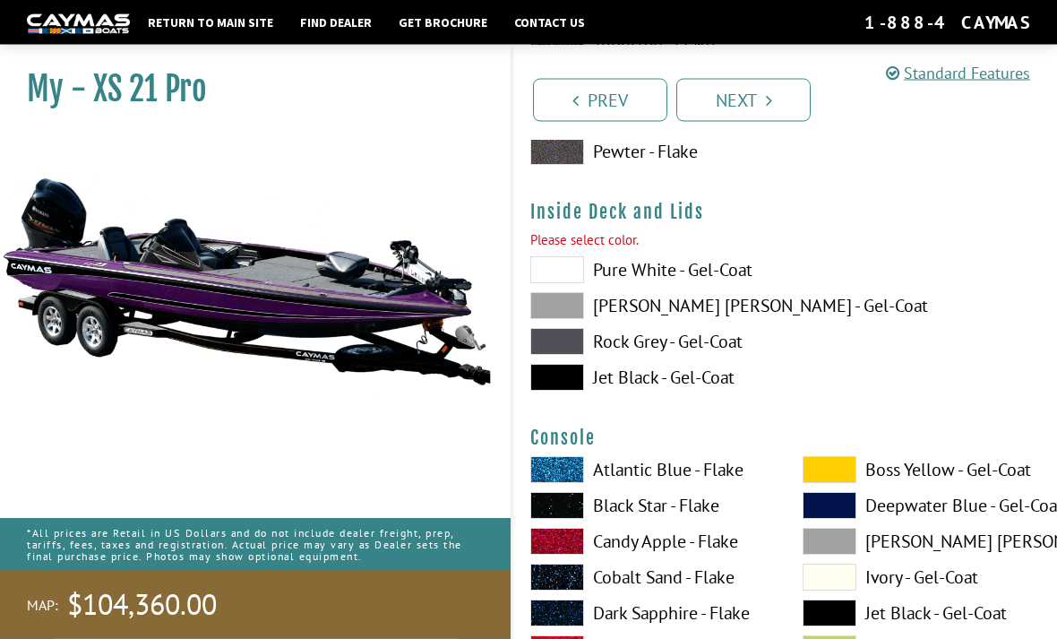
click at [566, 280] on span at bounding box center [557, 270] width 54 height 27
click at [580, 391] on span at bounding box center [557, 377] width 54 height 27
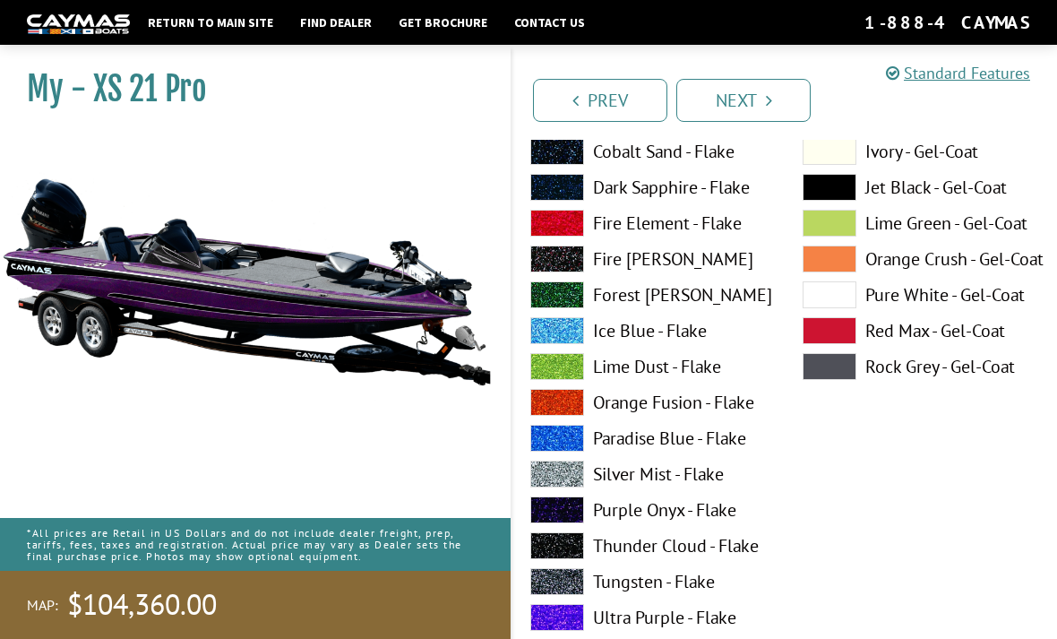
scroll to position [4122, 0]
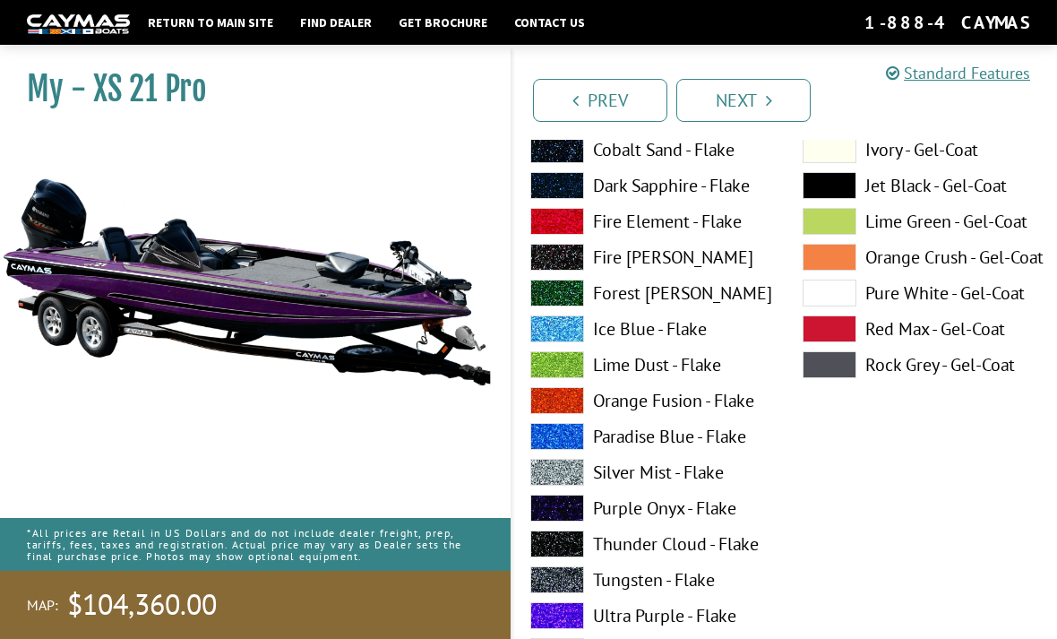
click at [661, 375] on label "Lime Dust - Flake" at bounding box center [648, 364] width 237 height 27
click at [636, 627] on label "Ultra Purple - Flake" at bounding box center [648, 615] width 237 height 27
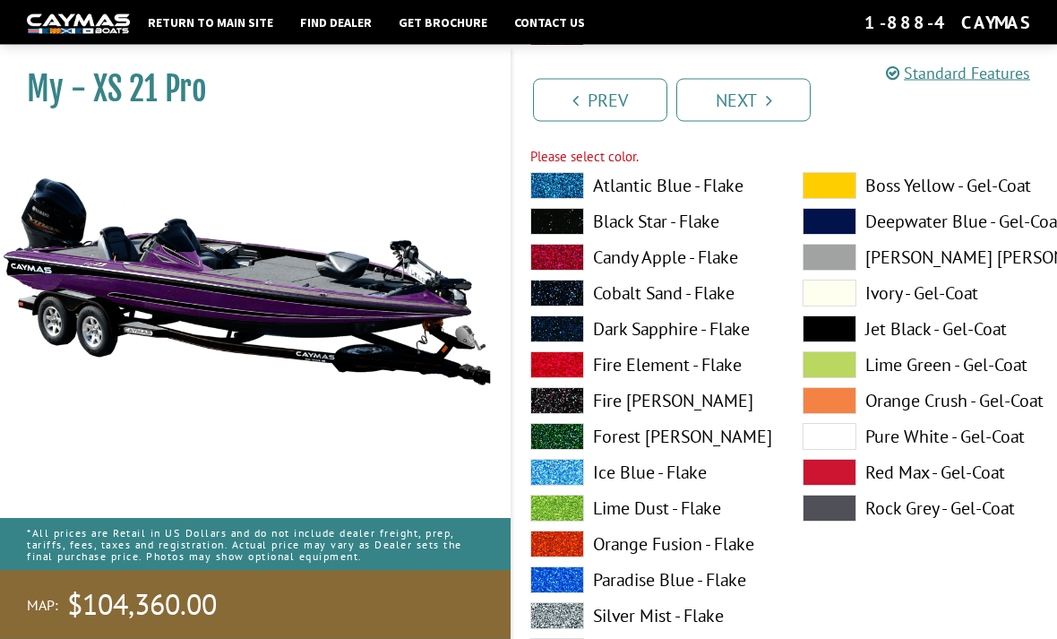
click at [666, 515] on label "Lime Dust - Flake" at bounding box center [648, 508] width 237 height 27
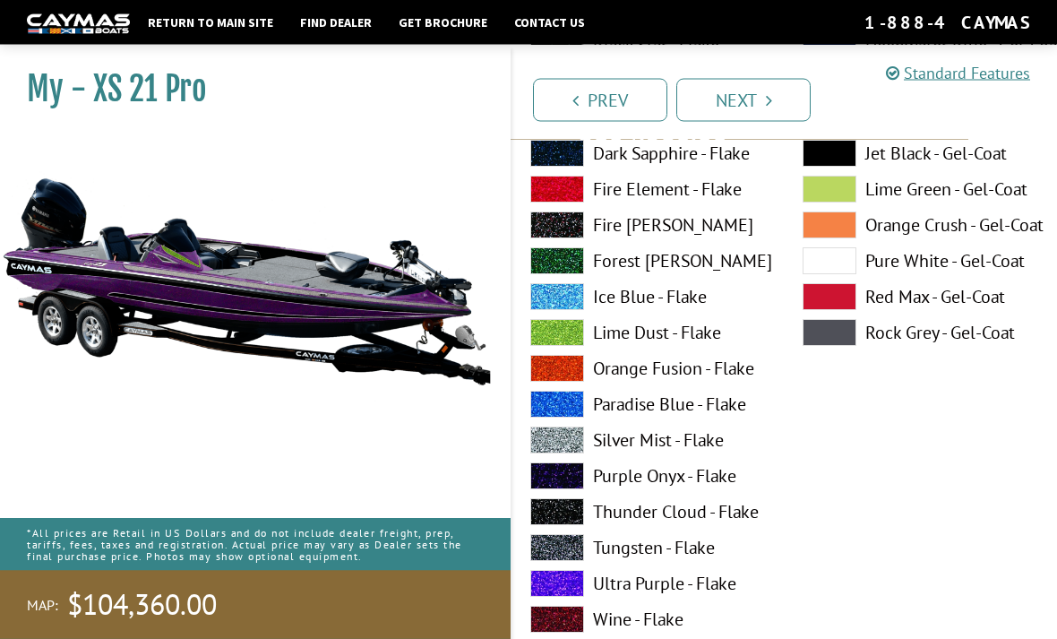
click at [685, 447] on label "Silver Mist - Flake" at bounding box center [648, 440] width 237 height 27
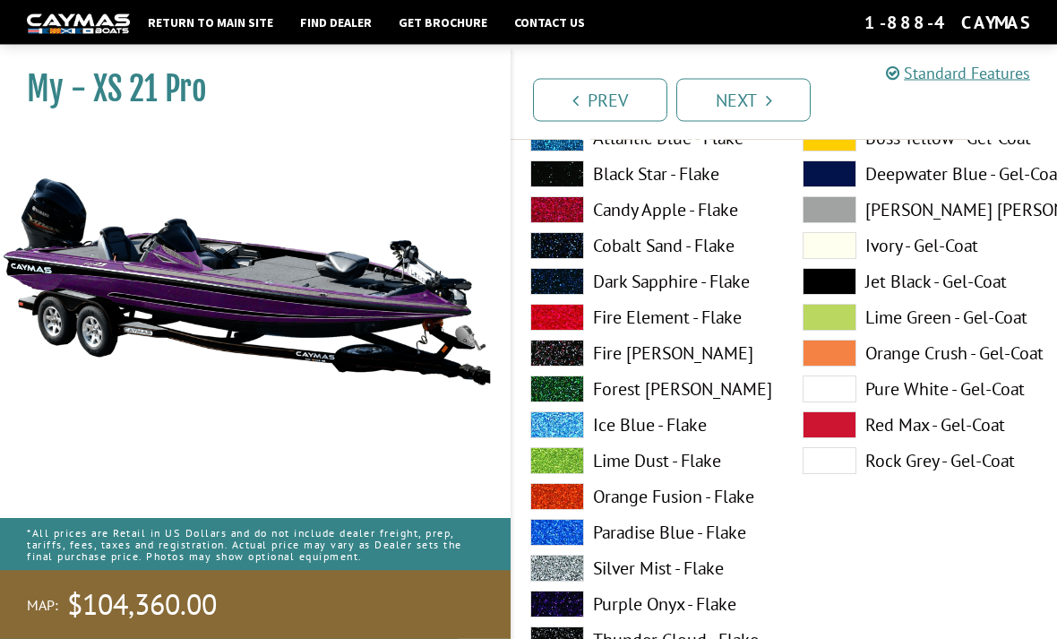
click at [684, 469] on label "Lime Dust - Flake" at bounding box center [648, 461] width 237 height 27
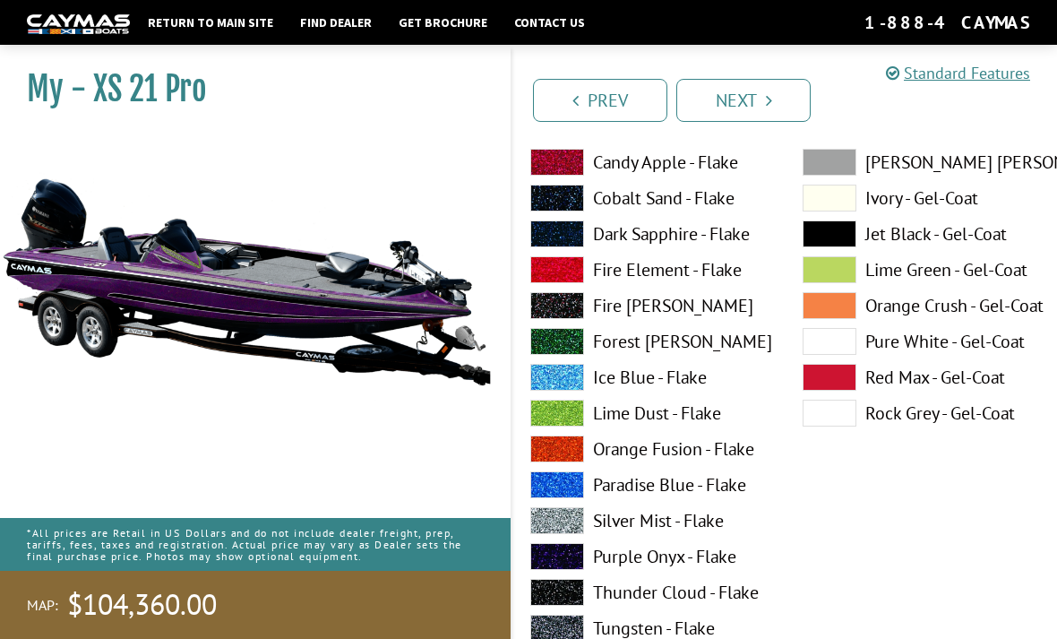
scroll to position [5609, 0]
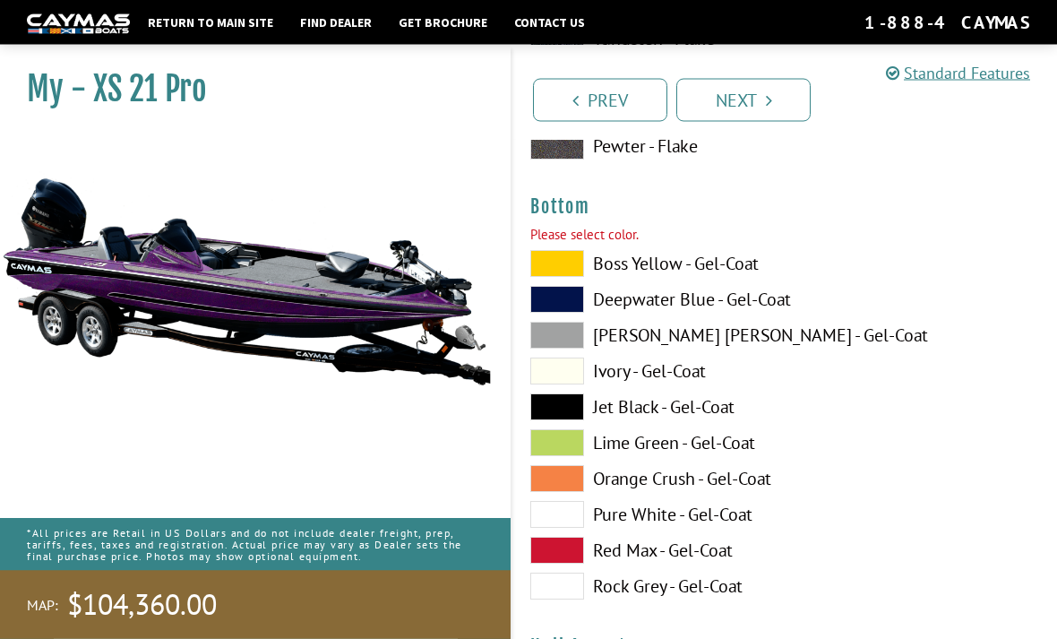
scroll to position [6189, 0]
click at [562, 444] on span at bounding box center [557, 442] width 54 height 27
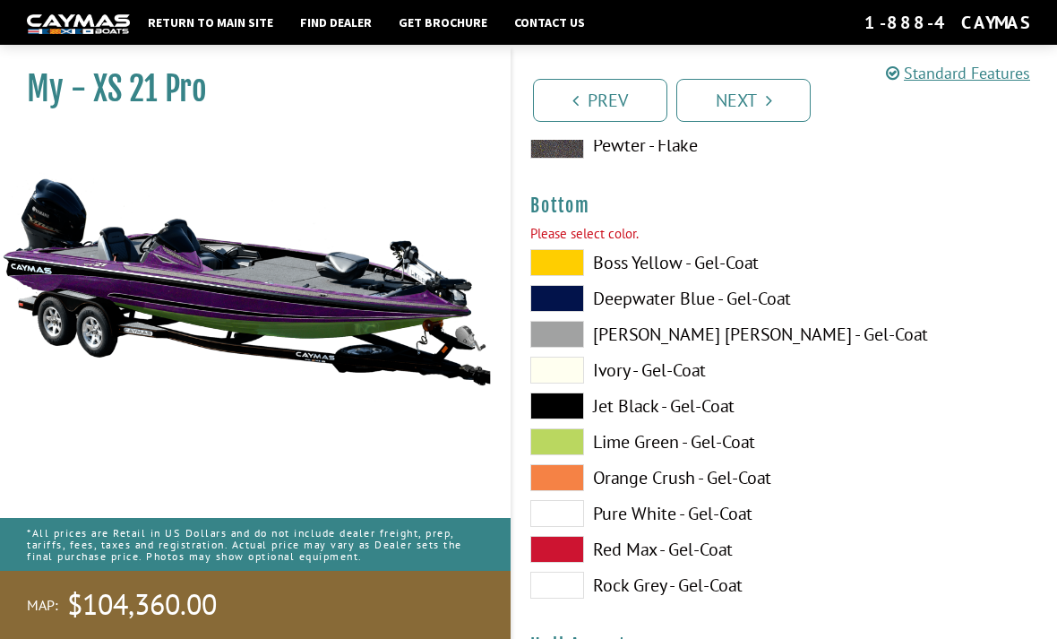
click at [563, 307] on span at bounding box center [557, 298] width 54 height 27
click at [574, 419] on span at bounding box center [557, 405] width 54 height 27
click at [572, 347] on span at bounding box center [557, 334] width 54 height 27
click at [557, 383] on span at bounding box center [557, 370] width 54 height 27
click at [572, 347] on span at bounding box center [557, 334] width 54 height 27
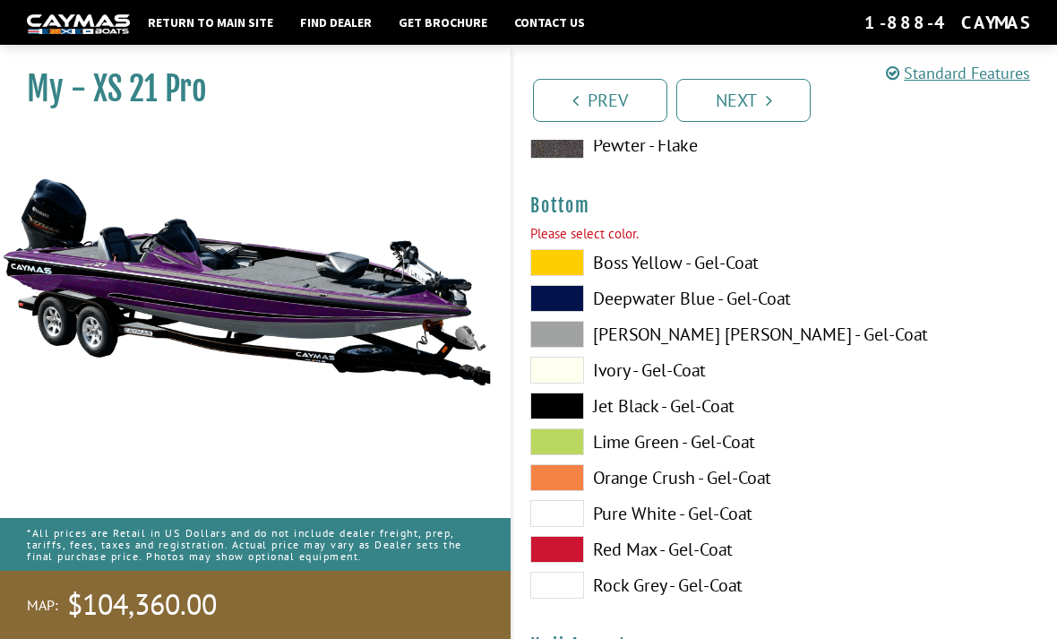
click at [567, 405] on span at bounding box center [557, 405] width 54 height 27
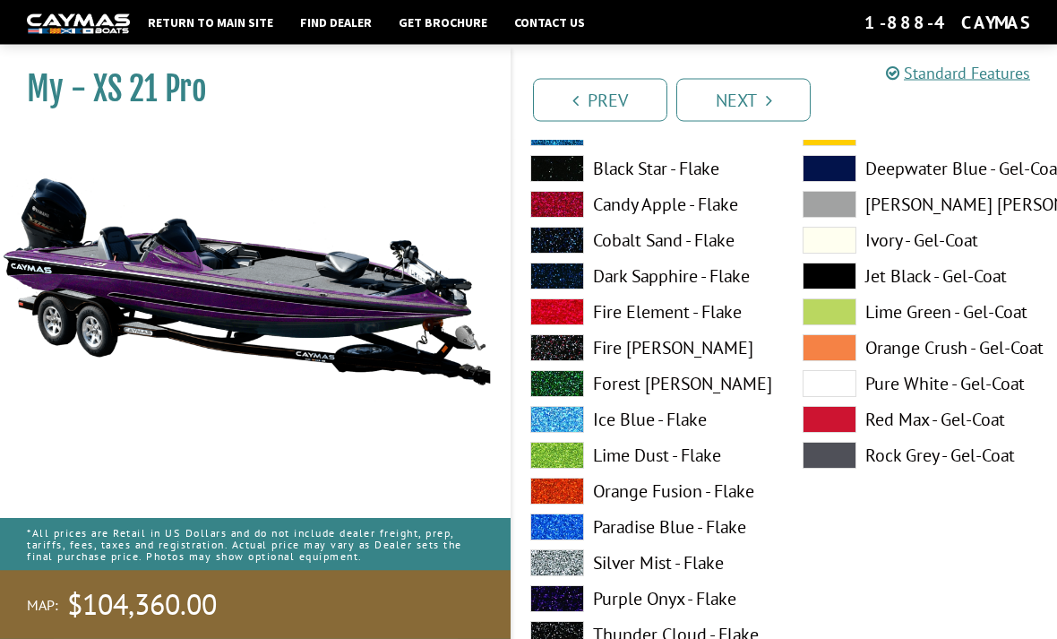
scroll to position [6761, 0]
click at [614, 465] on label "Lime Dust - Flake" at bounding box center [648, 455] width 237 height 27
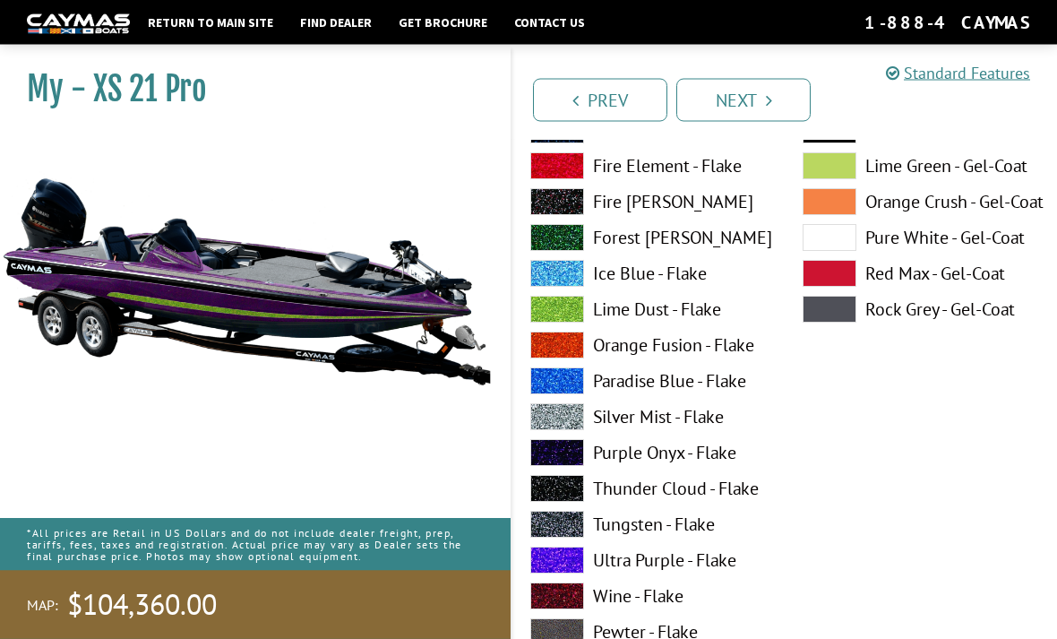
click at [680, 431] on label "Silver Mist - Flake" at bounding box center [648, 417] width 237 height 27
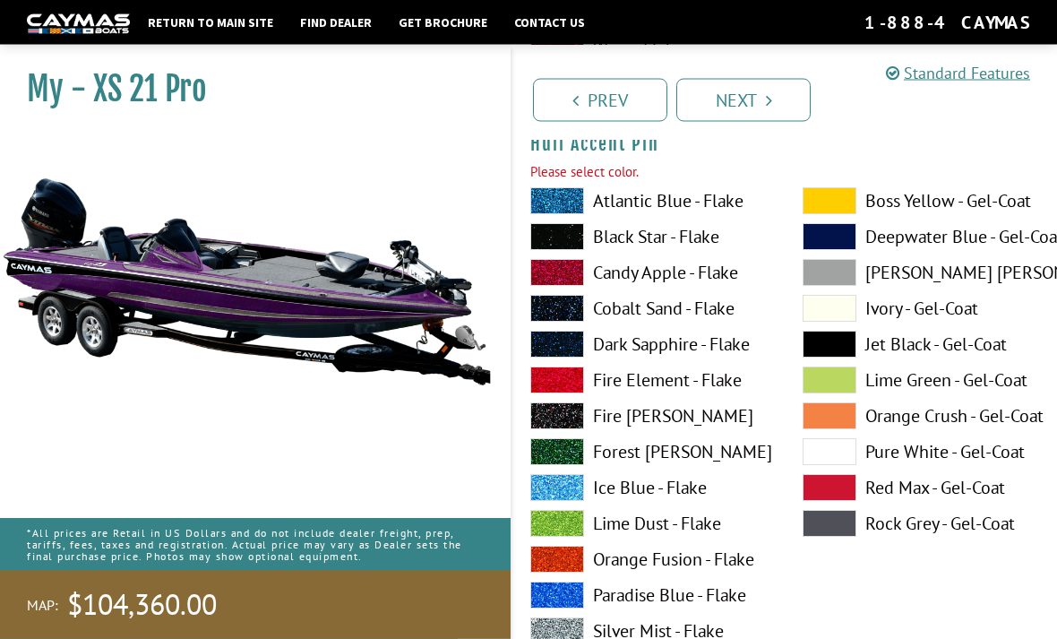
scroll to position [7455, 0]
click at [612, 529] on label "Lime Dust - Flake" at bounding box center [648, 523] width 237 height 27
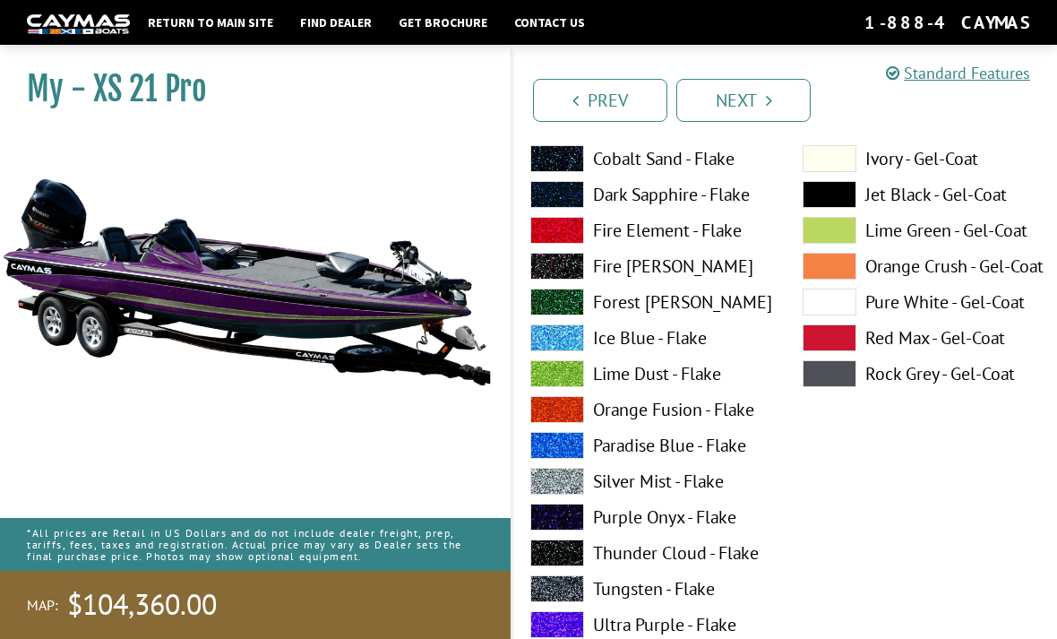
scroll to position [7629, 0]
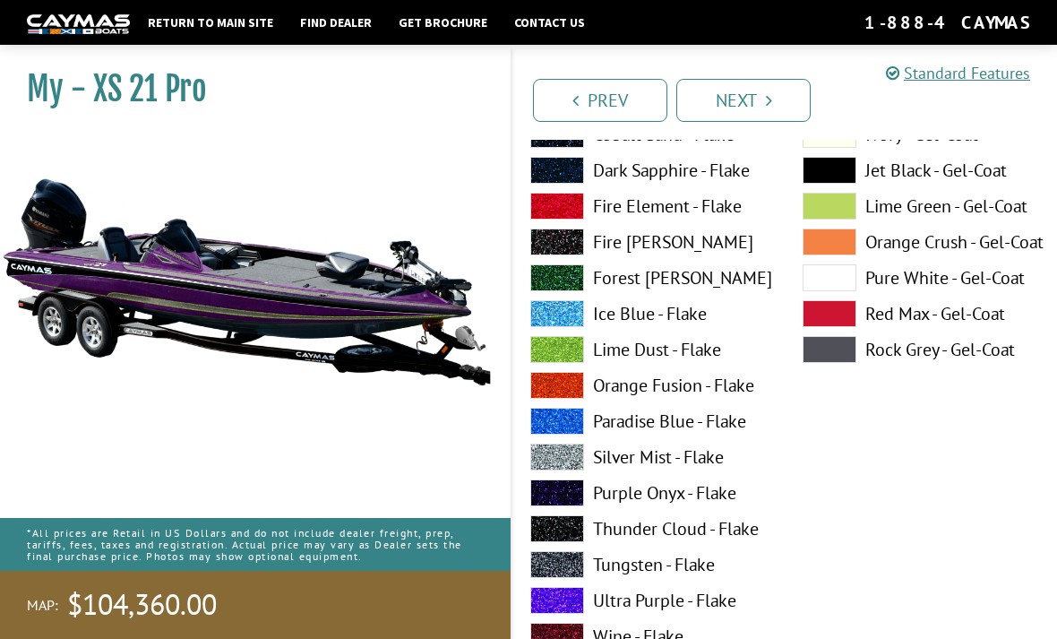
click at [630, 608] on label "Ultra Purple - Flake" at bounding box center [648, 600] width 237 height 27
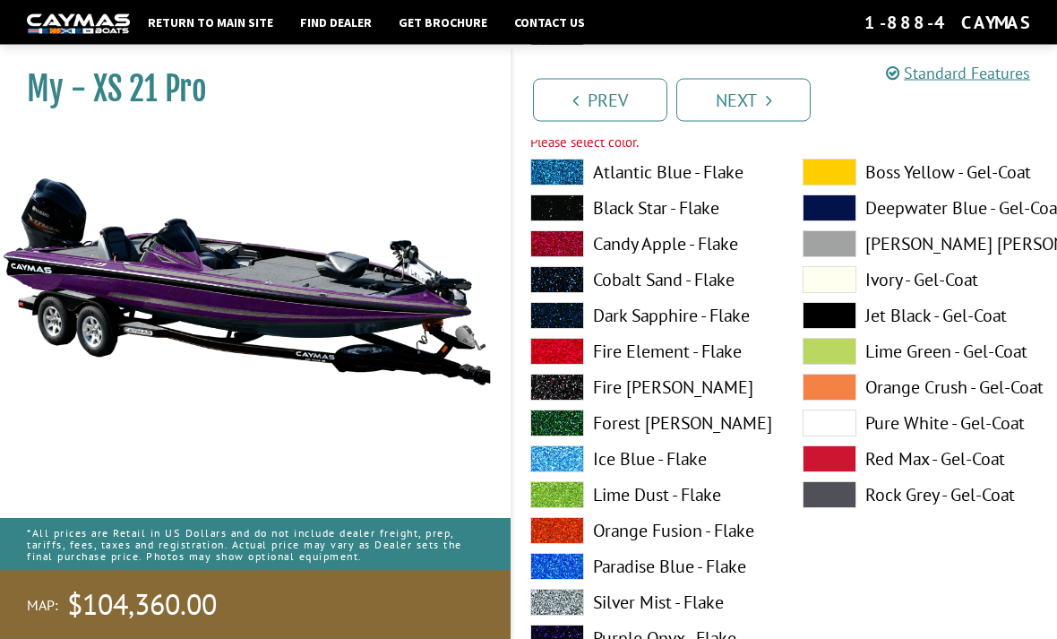
click at [632, 509] on label "Lime Dust - Flake" at bounding box center [648, 495] width 237 height 27
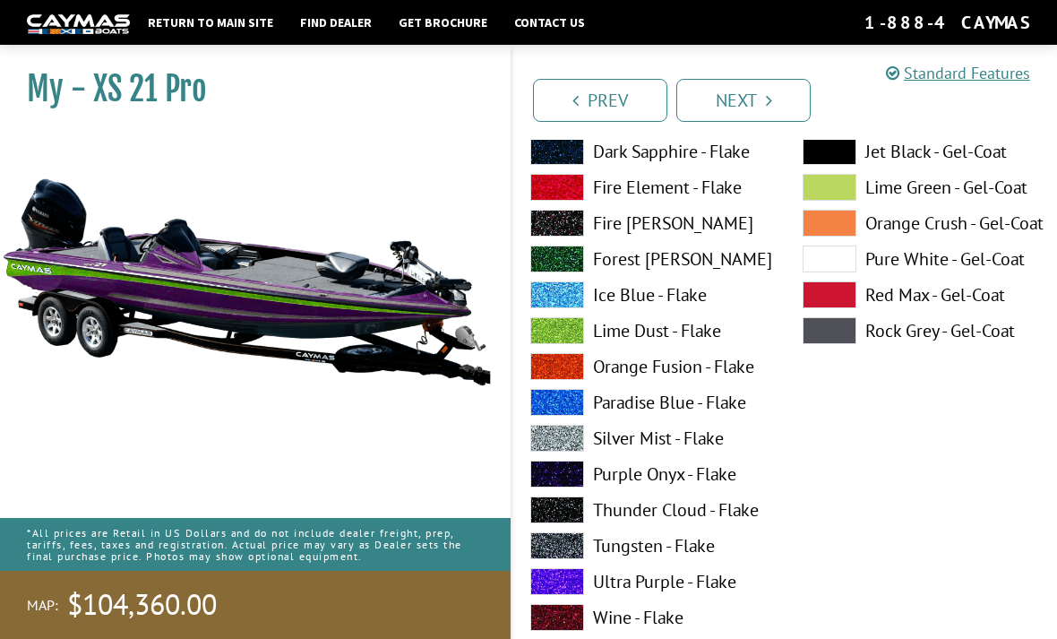
scroll to position [8411, 0]
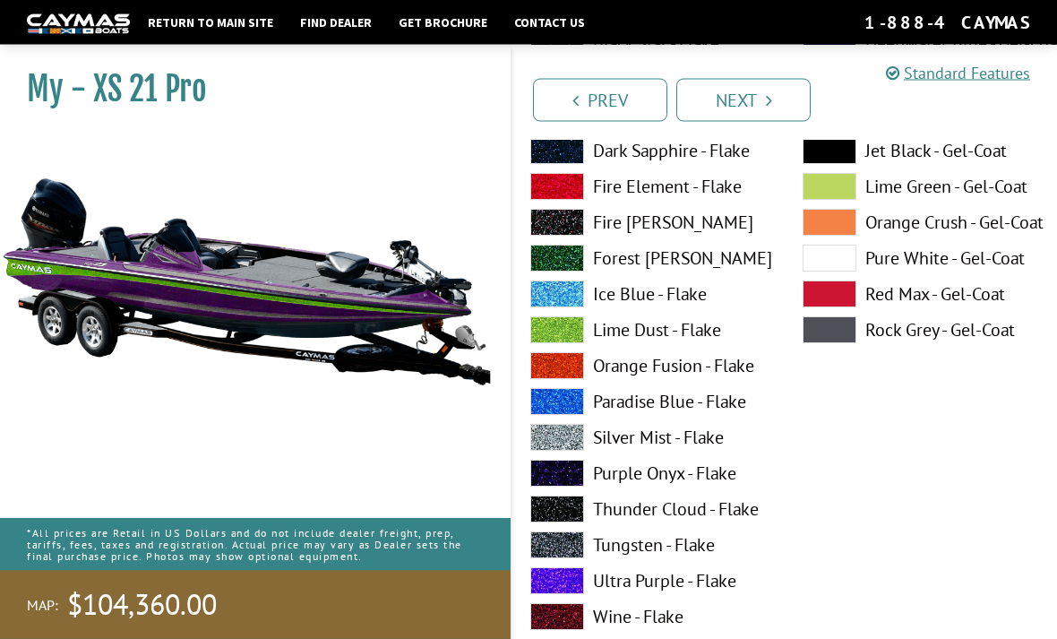
click at [598, 590] on label "Ultra Purple - Flake" at bounding box center [648, 581] width 237 height 27
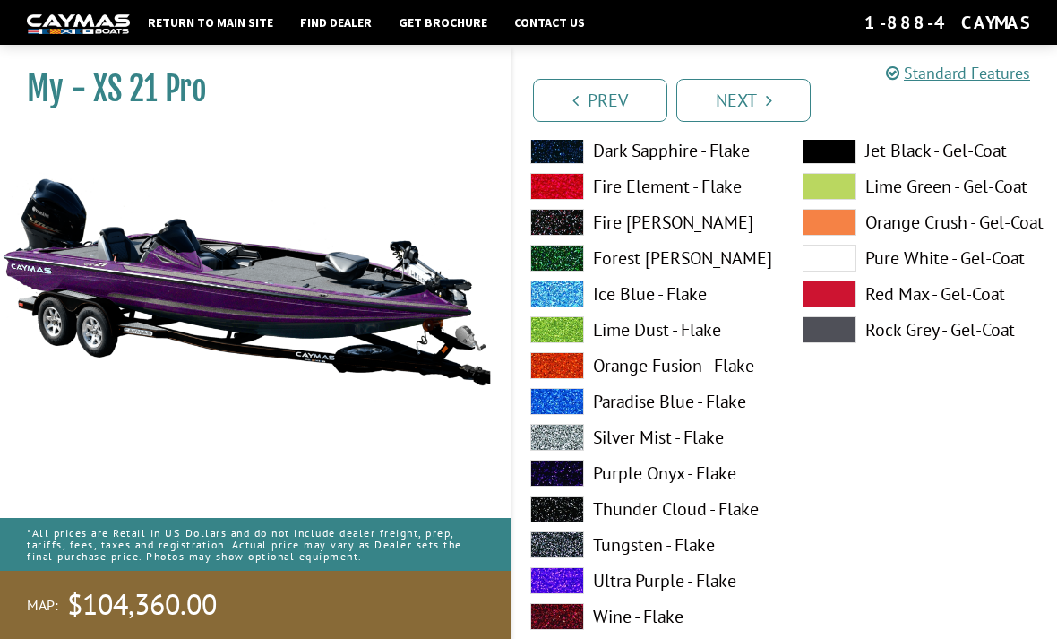
click at [641, 451] on label "Silver Mist - Flake" at bounding box center [648, 437] width 237 height 27
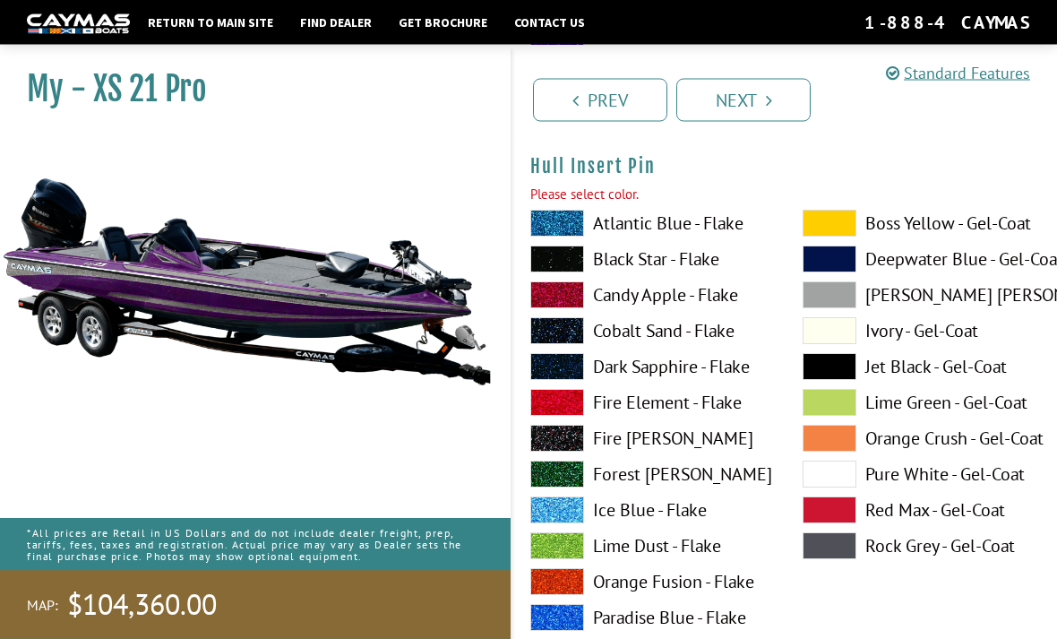
scroll to position [8958, 0]
click at [628, 552] on label "Lime Dust - Flake" at bounding box center [648, 545] width 237 height 27
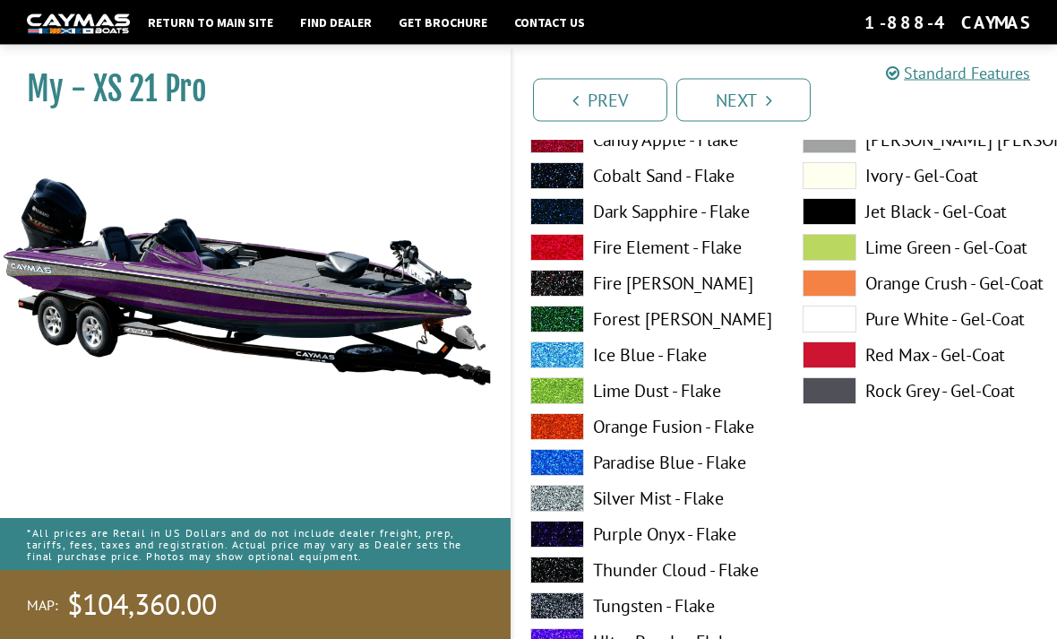
click at [634, 638] on label "Ultra Purple - Flake" at bounding box center [648, 642] width 237 height 27
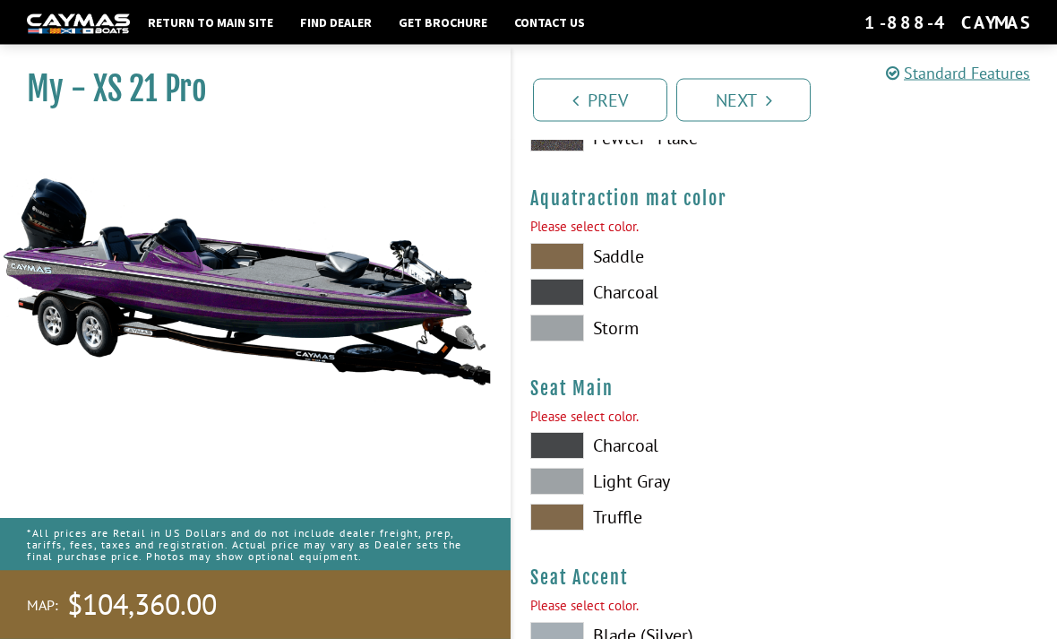
scroll to position [9684, 0]
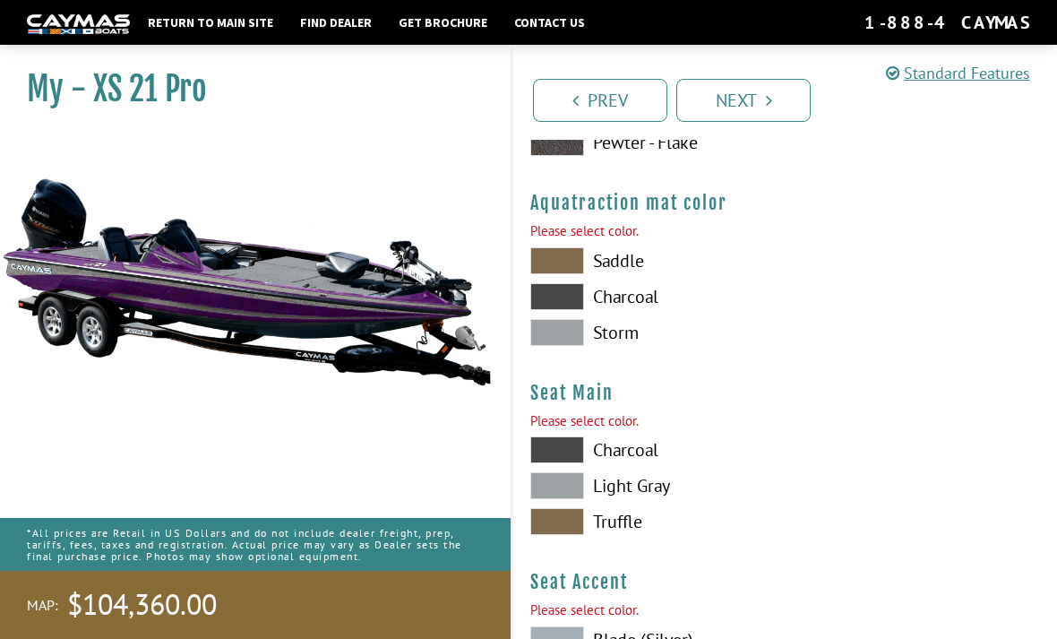
click at [564, 274] on span at bounding box center [557, 260] width 54 height 27
click at [555, 310] on span at bounding box center [557, 296] width 54 height 27
click at [559, 346] on span at bounding box center [557, 332] width 54 height 27
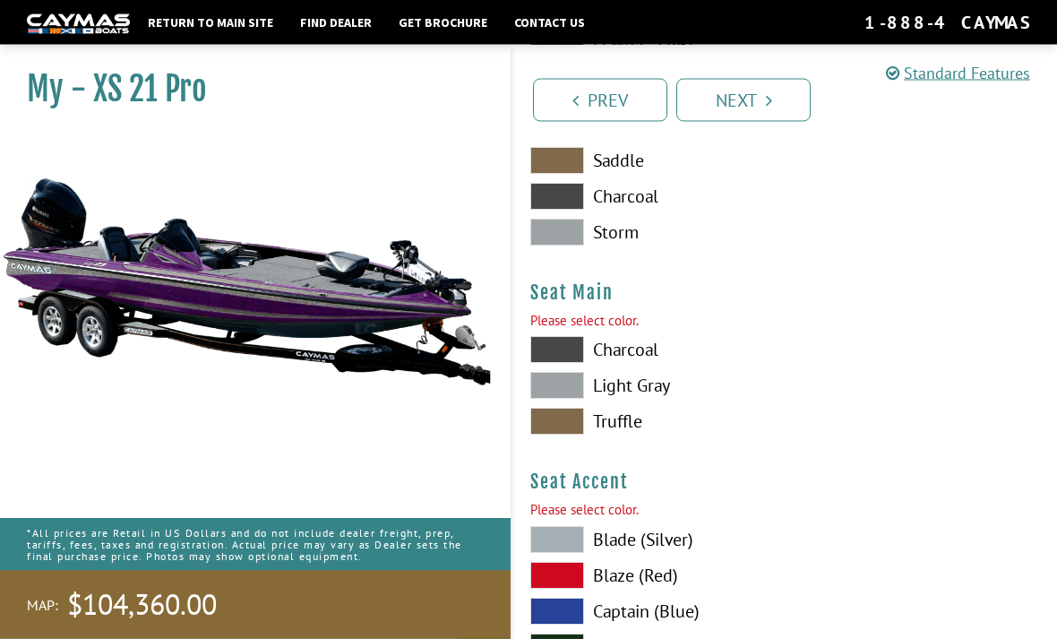
scroll to position [9785, 0]
click at [570, 434] on span at bounding box center [557, 420] width 54 height 27
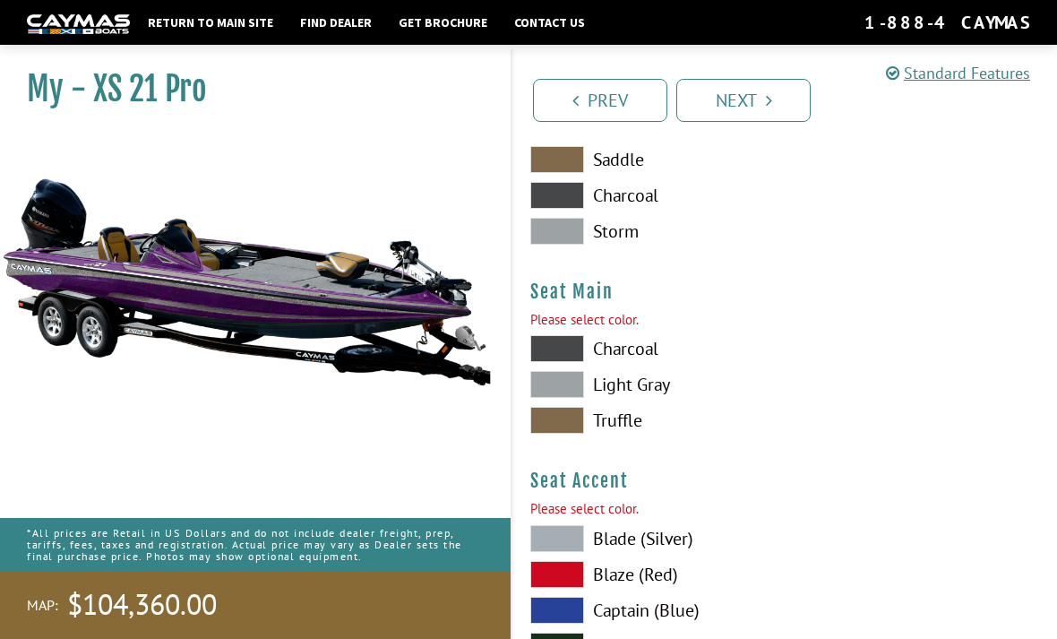
click at [570, 394] on span at bounding box center [557, 384] width 54 height 27
click at [565, 359] on span at bounding box center [557, 348] width 54 height 27
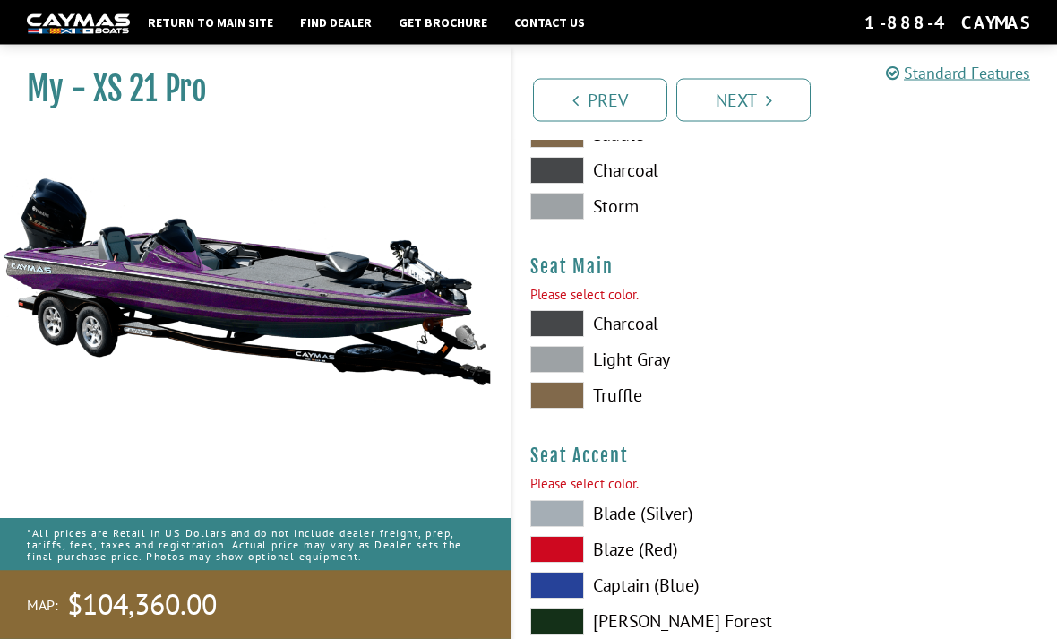
scroll to position [9810, 0]
click at [564, 327] on span at bounding box center [557, 323] width 54 height 27
click at [568, 323] on span at bounding box center [557, 323] width 54 height 27
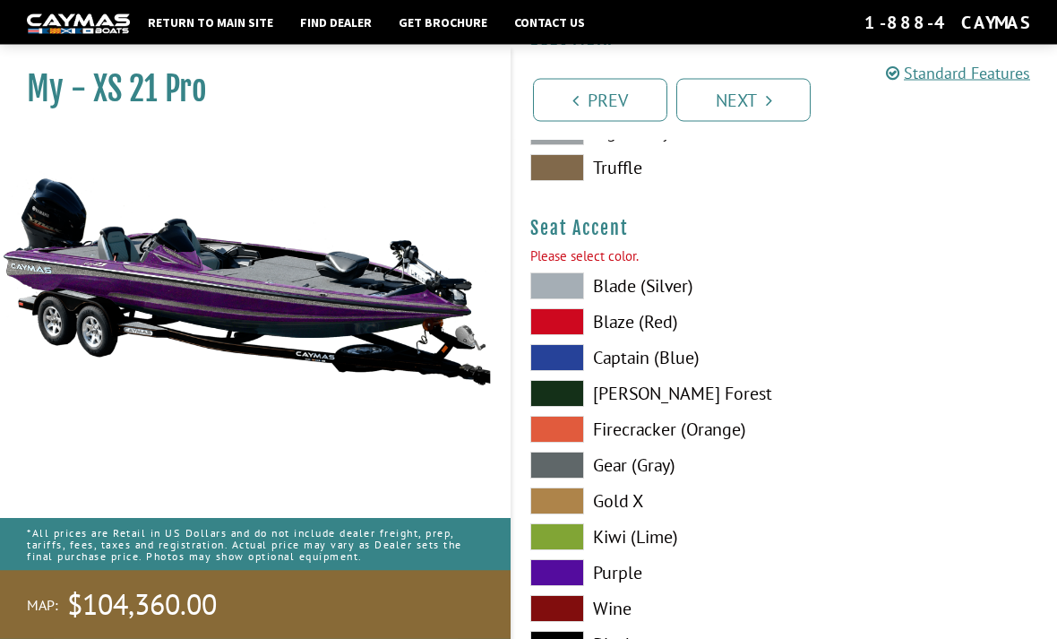
click at [581, 585] on span at bounding box center [557, 573] width 54 height 27
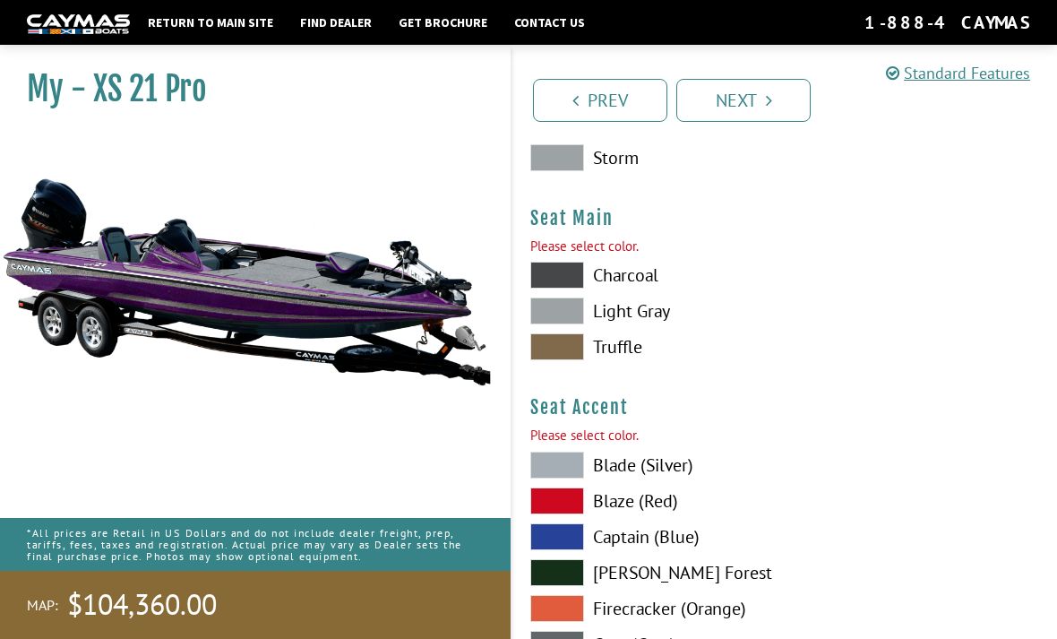
scroll to position [9842, 0]
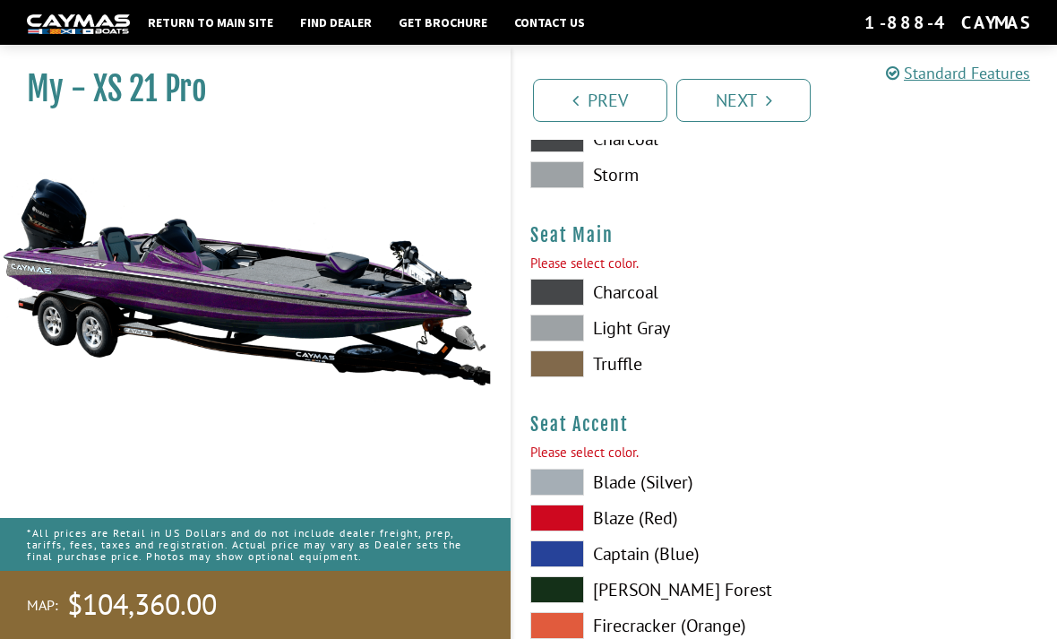
click at [568, 341] on span at bounding box center [557, 327] width 54 height 27
click at [558, 297] on span at bounding box center [557, 292] width 54 height 27
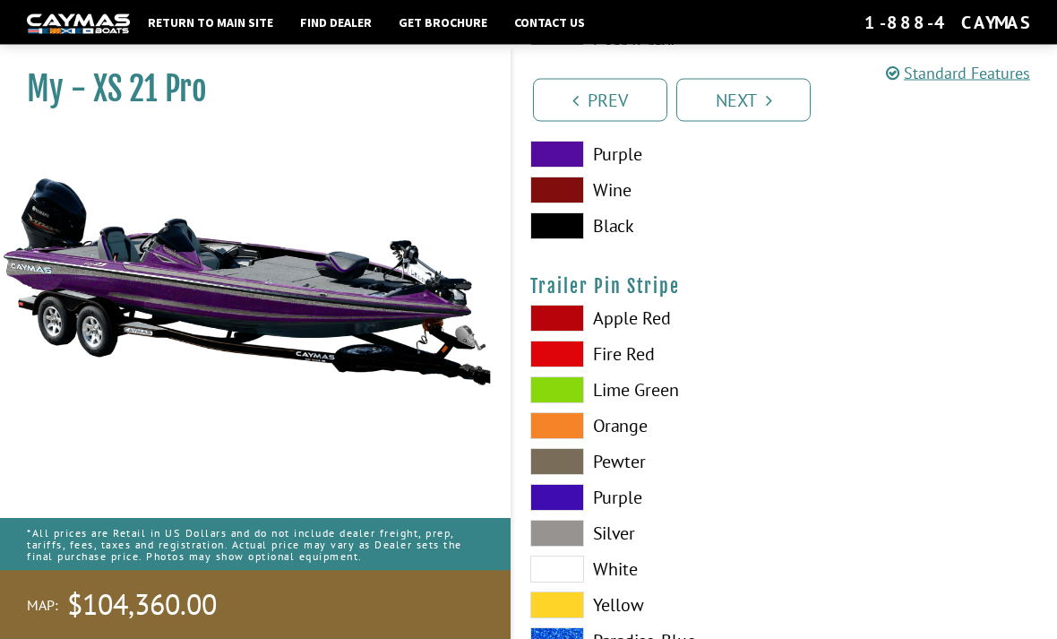
scroll to position [10457, 0]
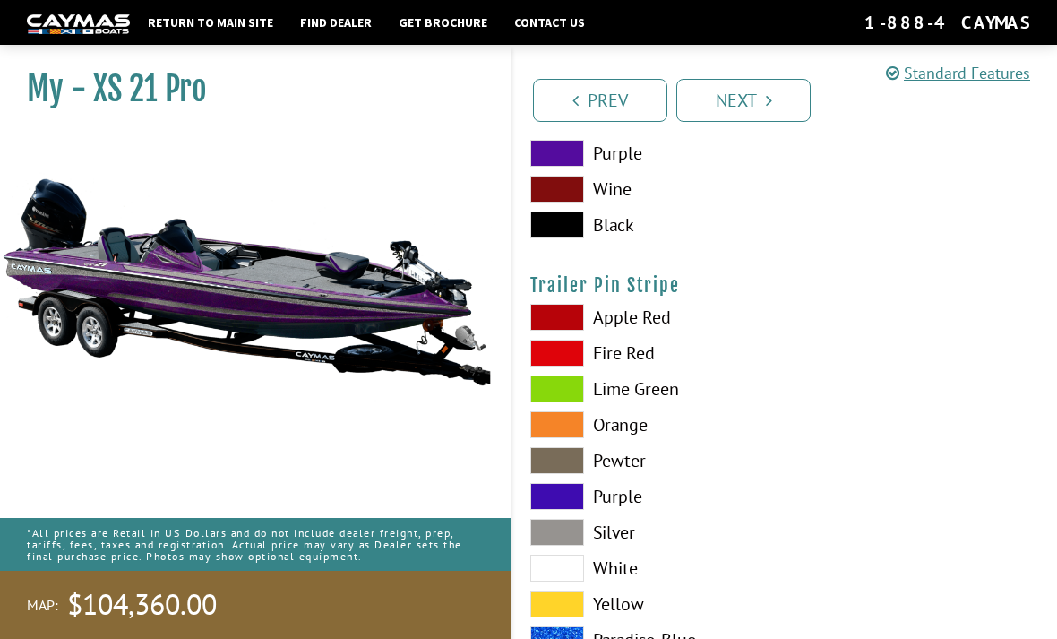
click at [632, 402] on label "Lime Green" at bounding box center [648, 388] width 237 height 27
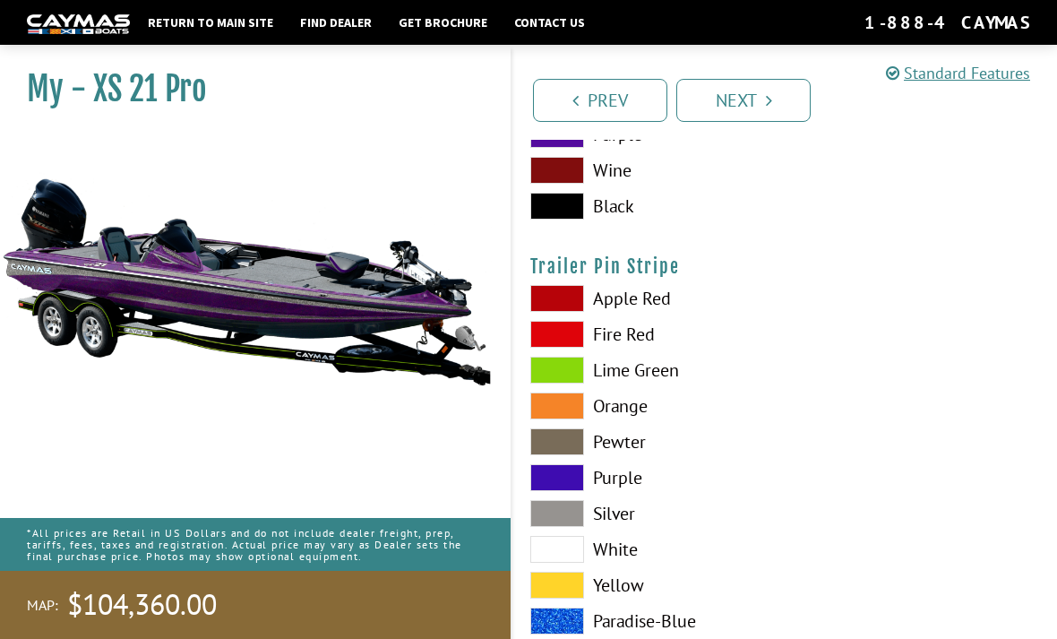
scroll to position [10478, 0]
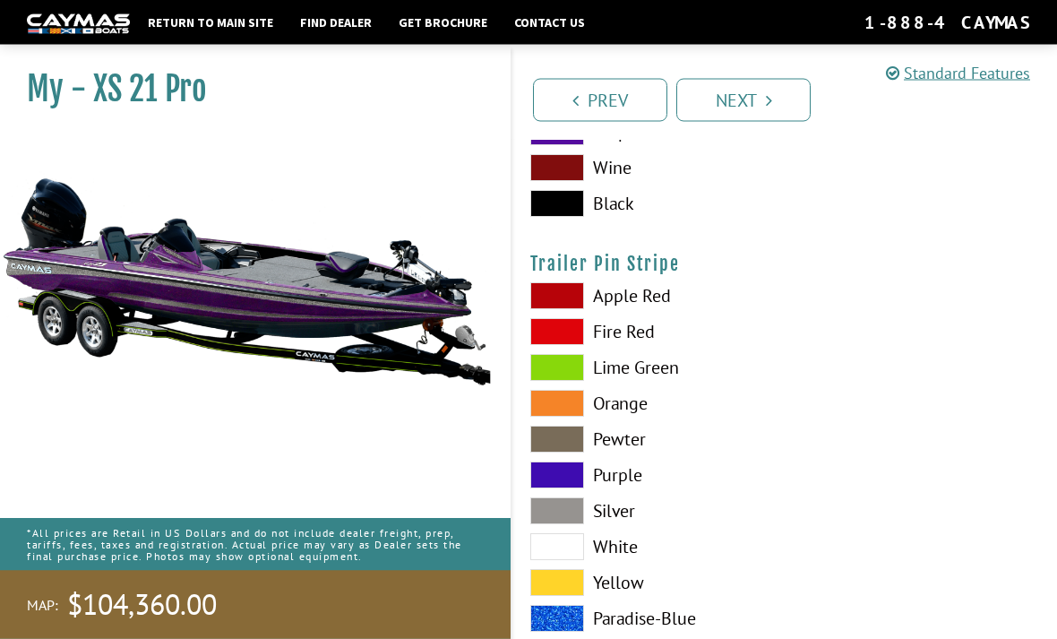
click at [530, 489] on span at bounding box center [557, 475] width 54 height 27
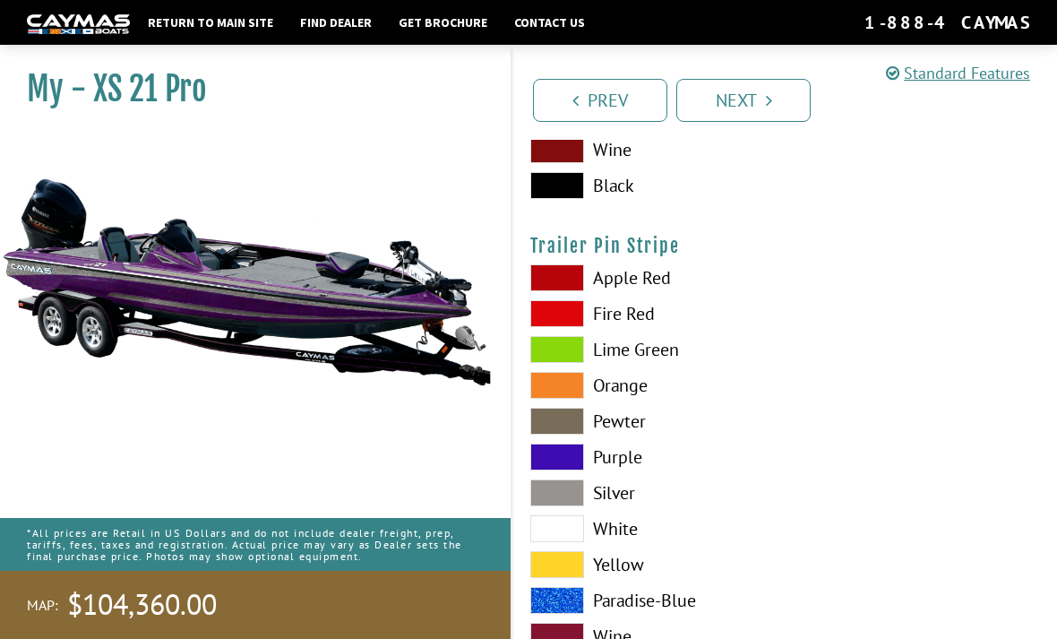
scroll to position [10515, 0]
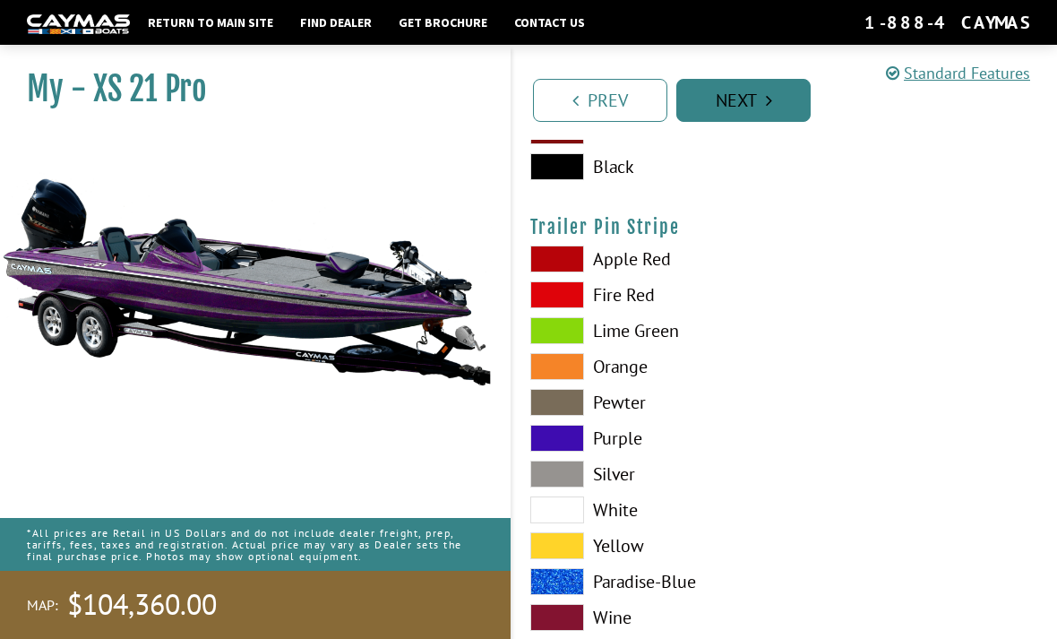
click at [762, 96] on link "Next" at bounding box center [743, 100] width 134 height 43
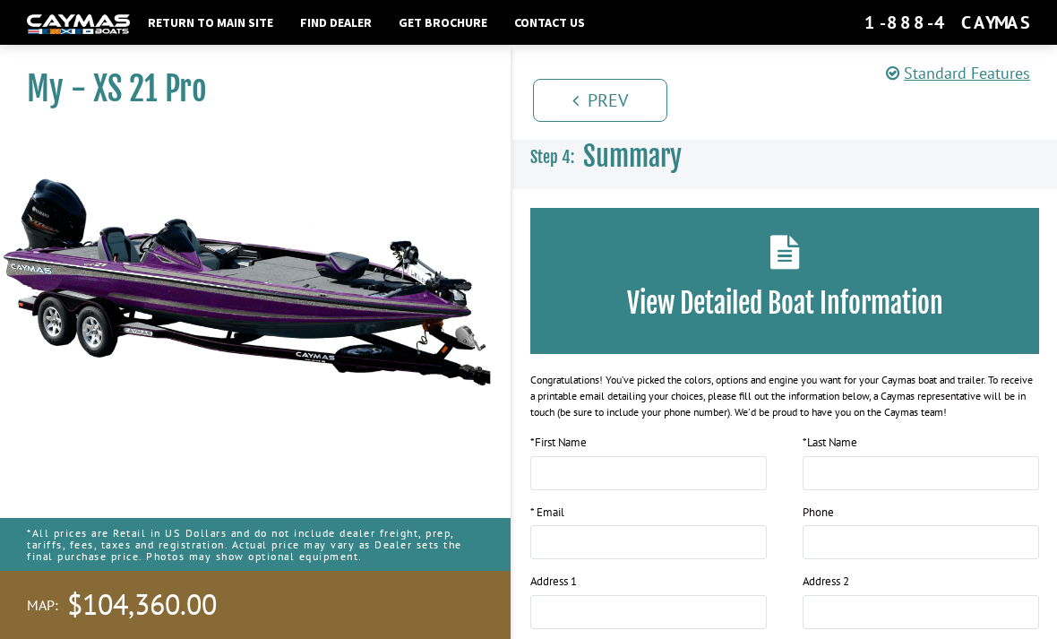
scroll to position [57, 0]
